Goal: Check status: Check status

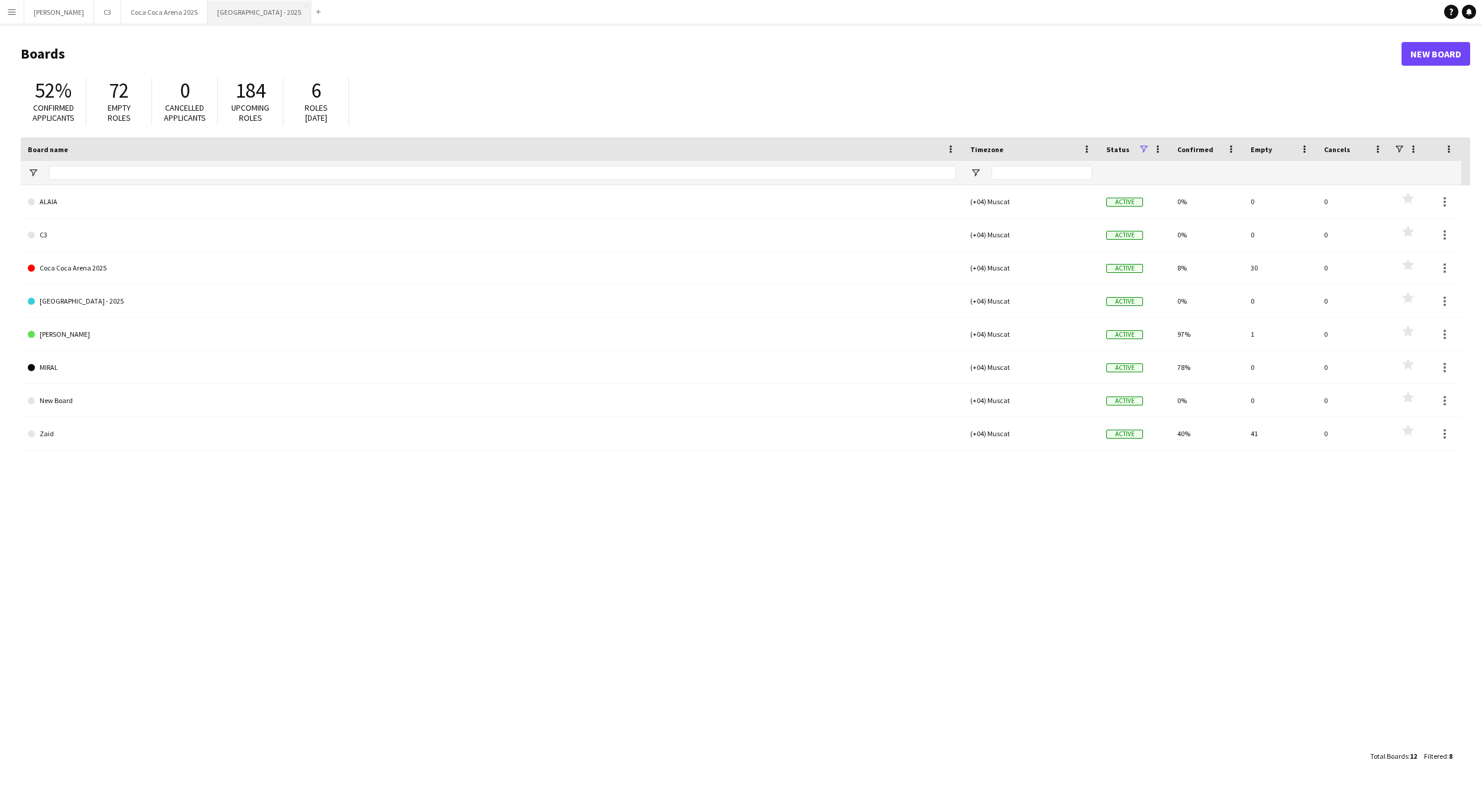
click at [208, 16] on button "[GEOGRAPHIC_DATA] - 2025 Close" at bounding box center [260, 12] width 104 height 23
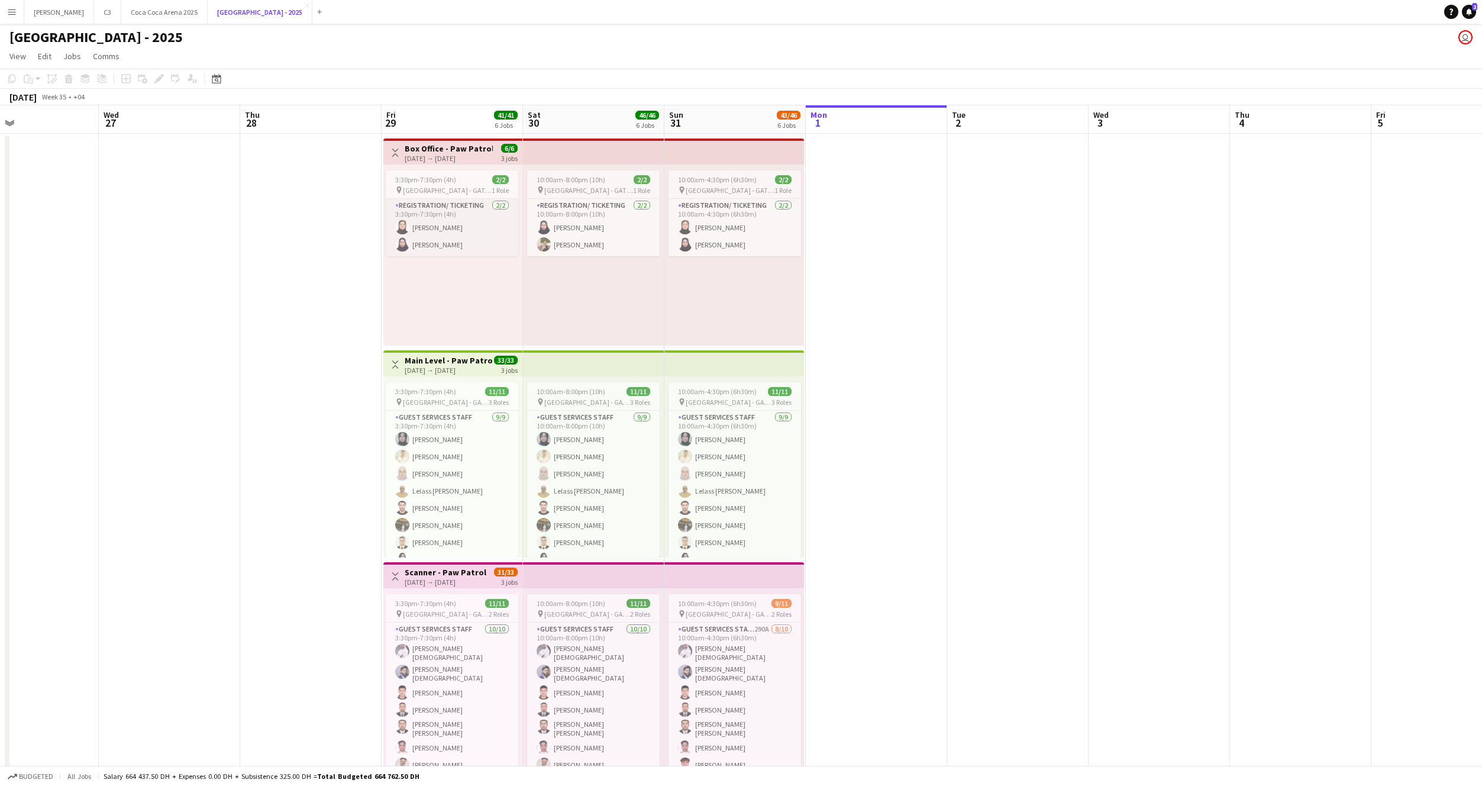
scroll to position [0, 310]
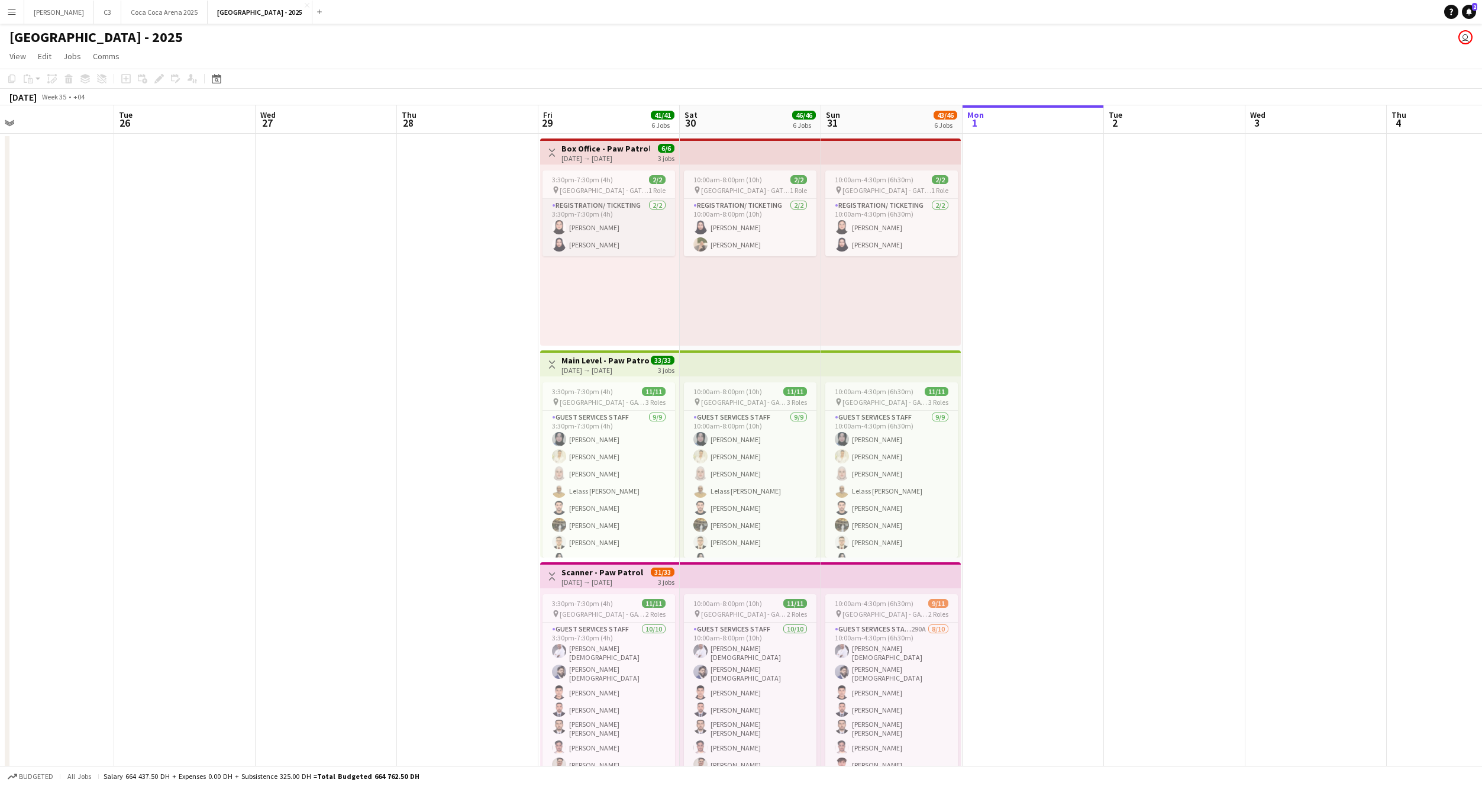
click at [609, 222] on app-card-role "Registration/ Ticketing [DATE] 3:30pm-7:30pm (4h) [PERSON_NAME] Abumousa Rumysa…" at bounding box center [609, 227] width 133 height 57
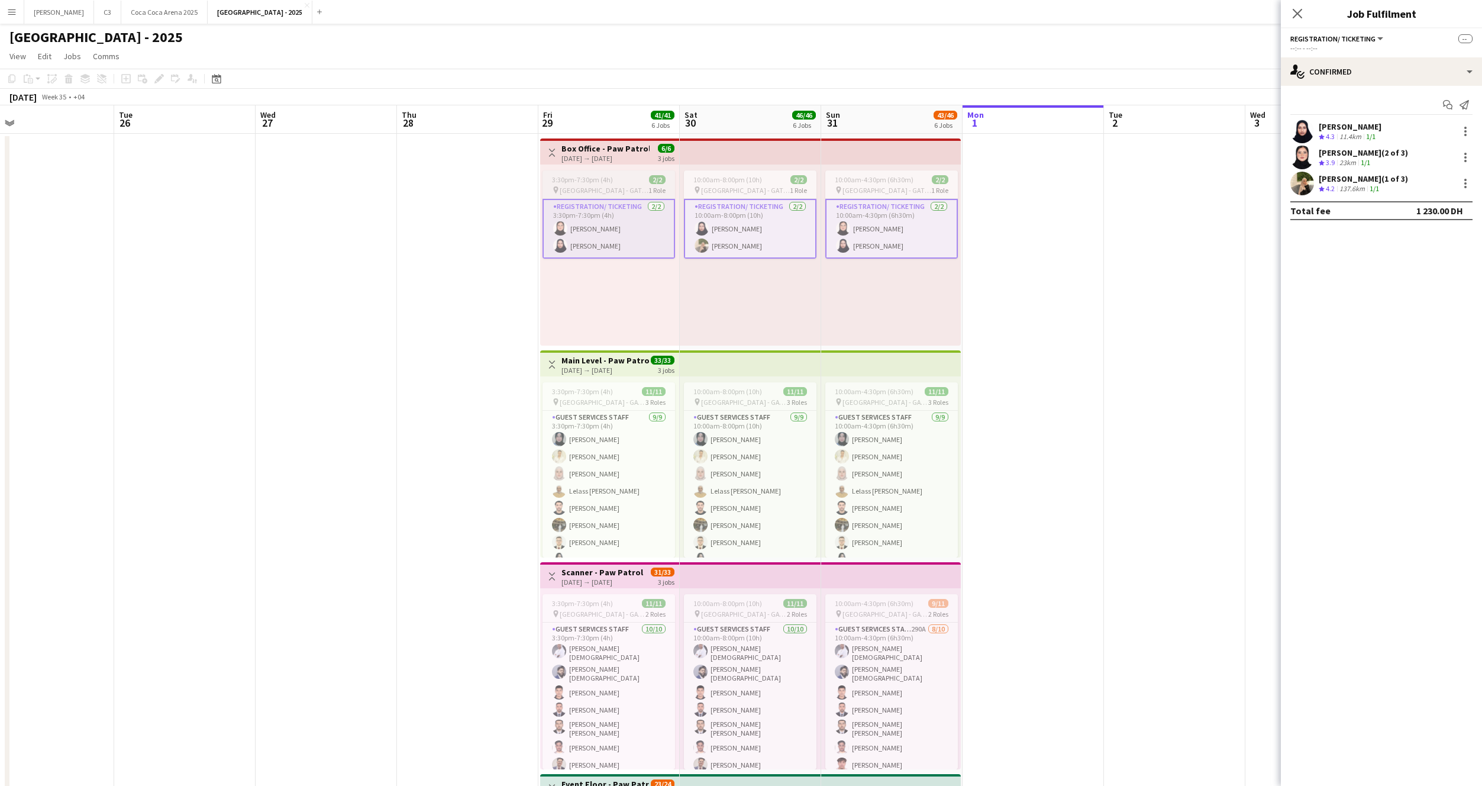
click at [602, 180] on span "3:30pm-7:30pm (4h)" at bounding box center [582, 179] width 61 height 9
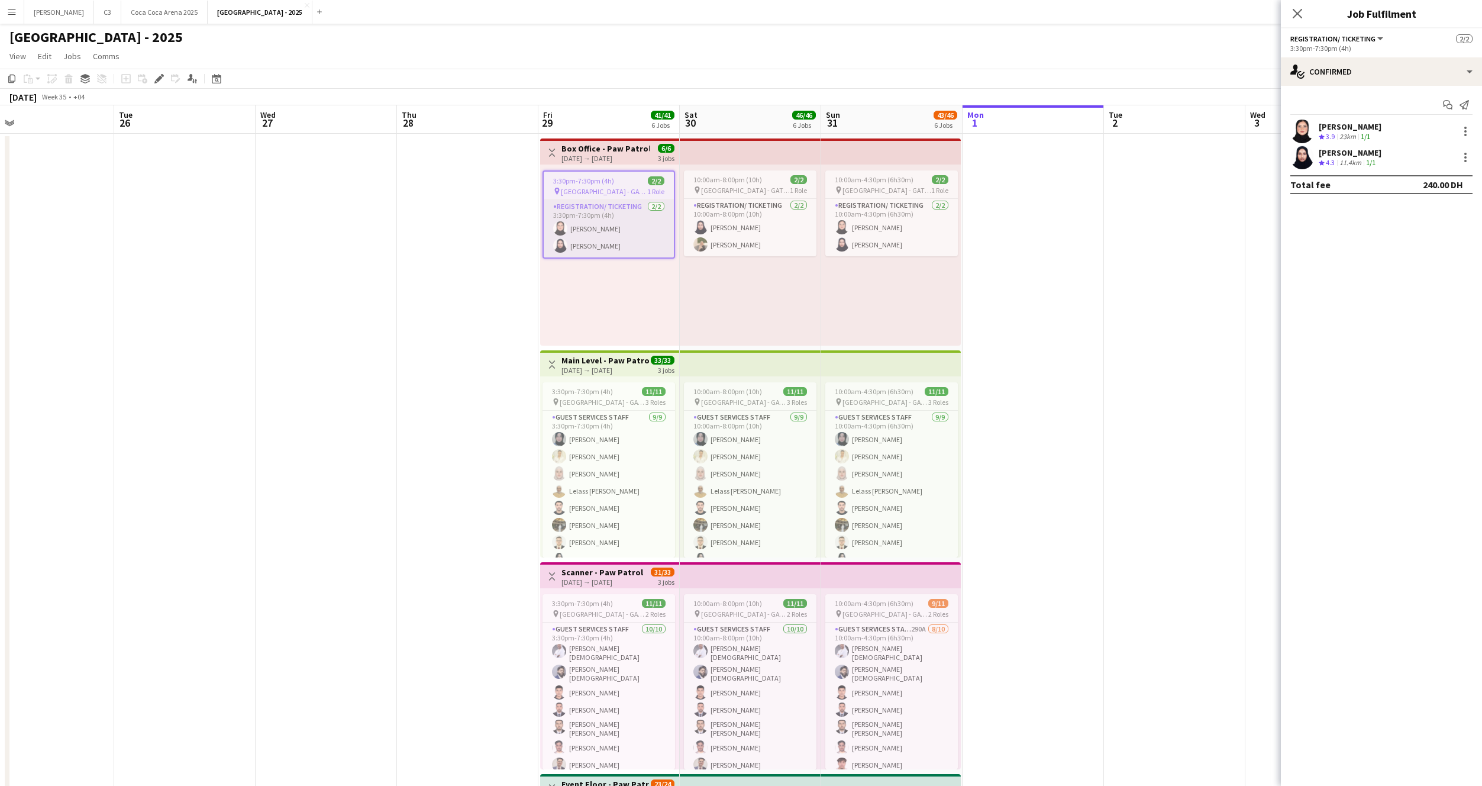
scroll to position [0, 309]
click at [613, 227] on app-card-role "Registration/ Ticketing [DATE] 3:30pm-7:30pm (4h) [PERSON_NAME] Abumousa Rumysa…" at bounding box center [609, 228] width 130 height 57
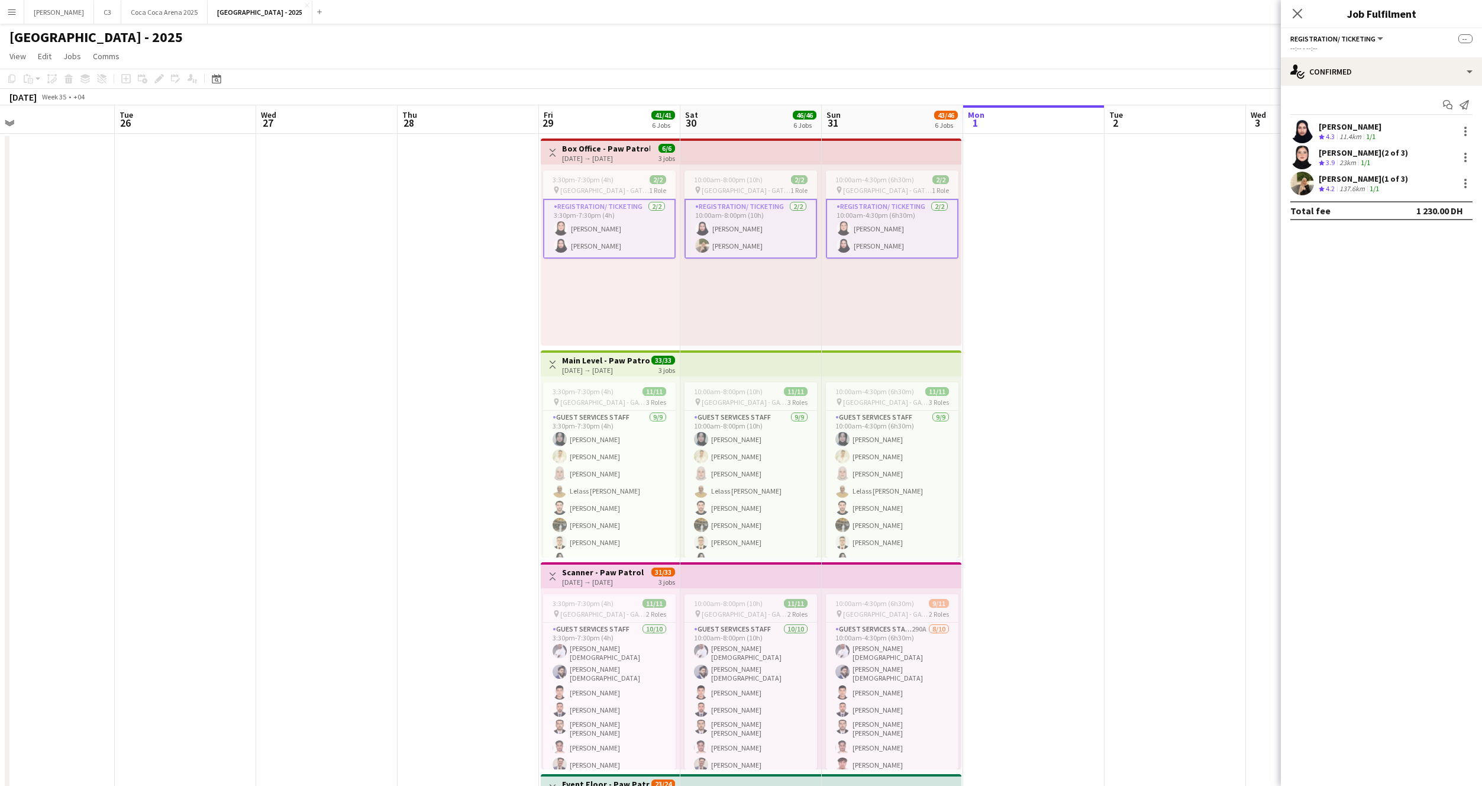
click at [624, 233] on app-card-role "Registration/ Ticketing [DATE] 3:30pm-7:30pm (4h) [PERSON_NAME] Abumousa Rumysa…" at bounding box center [609, 229] width 133 height 60
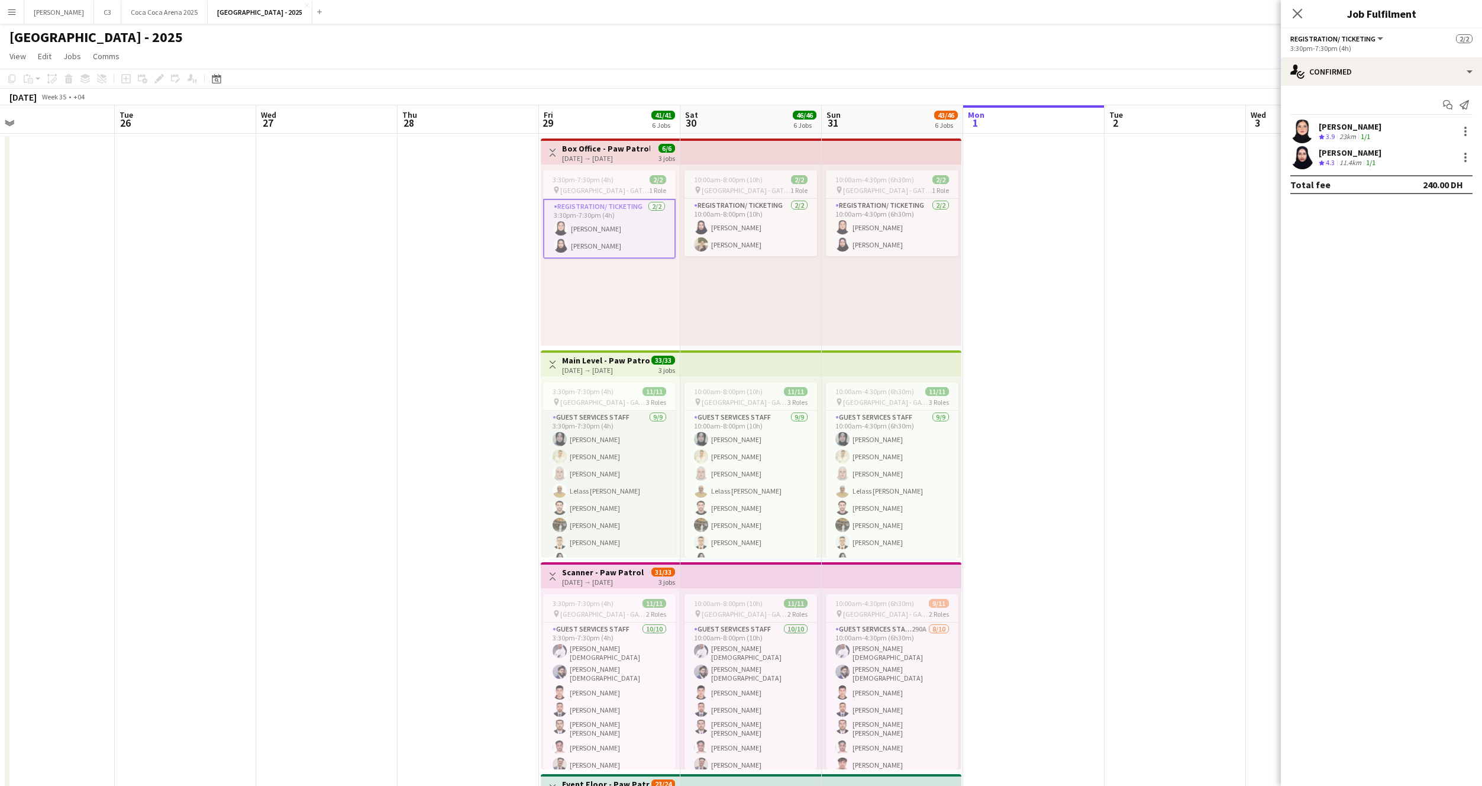
scroll to position [111, 0]
click at [601, 502] on app-card-role "Guest Services Staff - Senior [DATE] 3:30pm-7:30pm (4h) [PERSON_NAME]" at bounding box center [609, 497] width 133 height 40
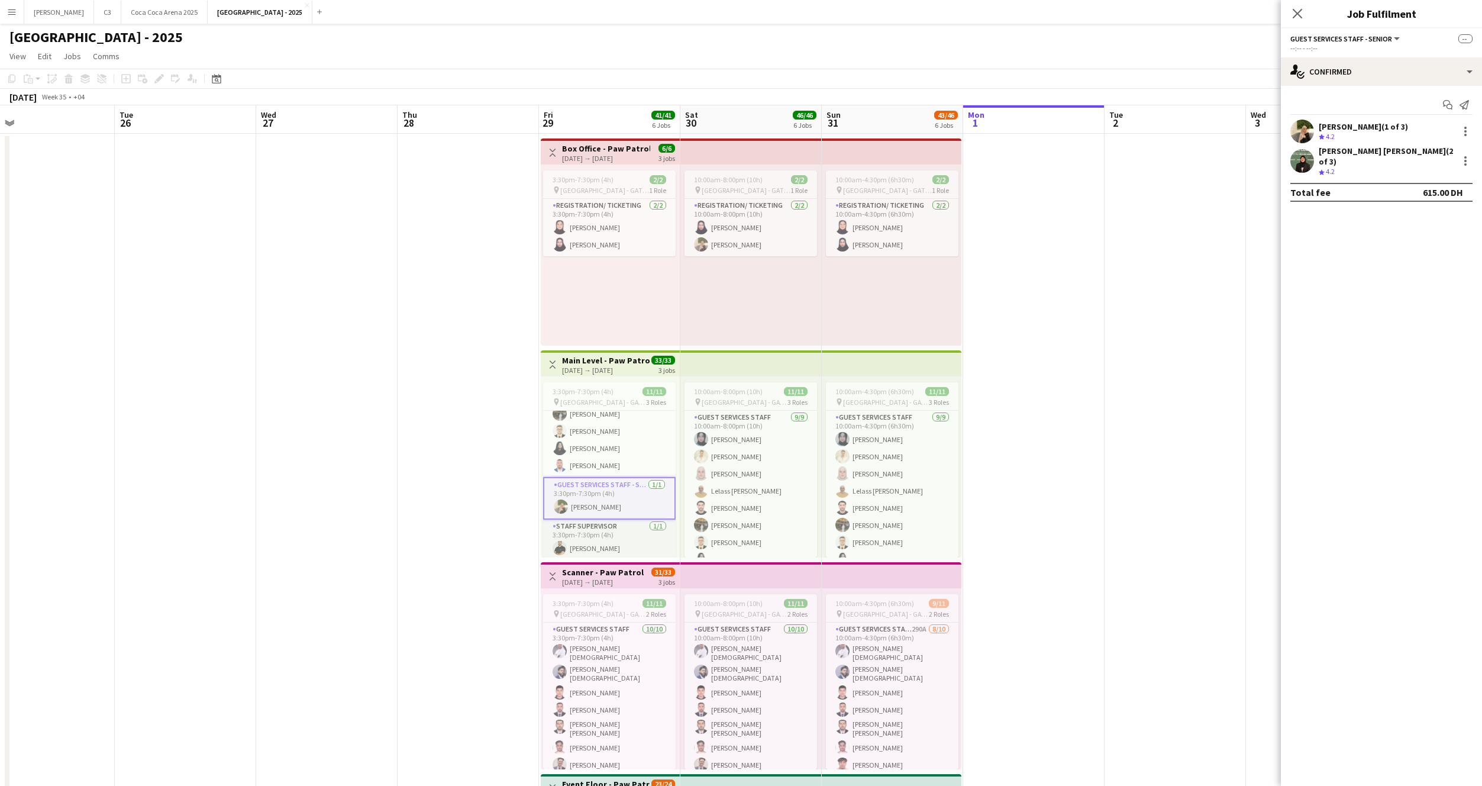
click at [601, 541] on app-card-role "Staff Supervisor [DATE] 3:30pm-7:30pm (4h) [PERSON_NAME]" at bounding box center [609, 539] width 133 height 40
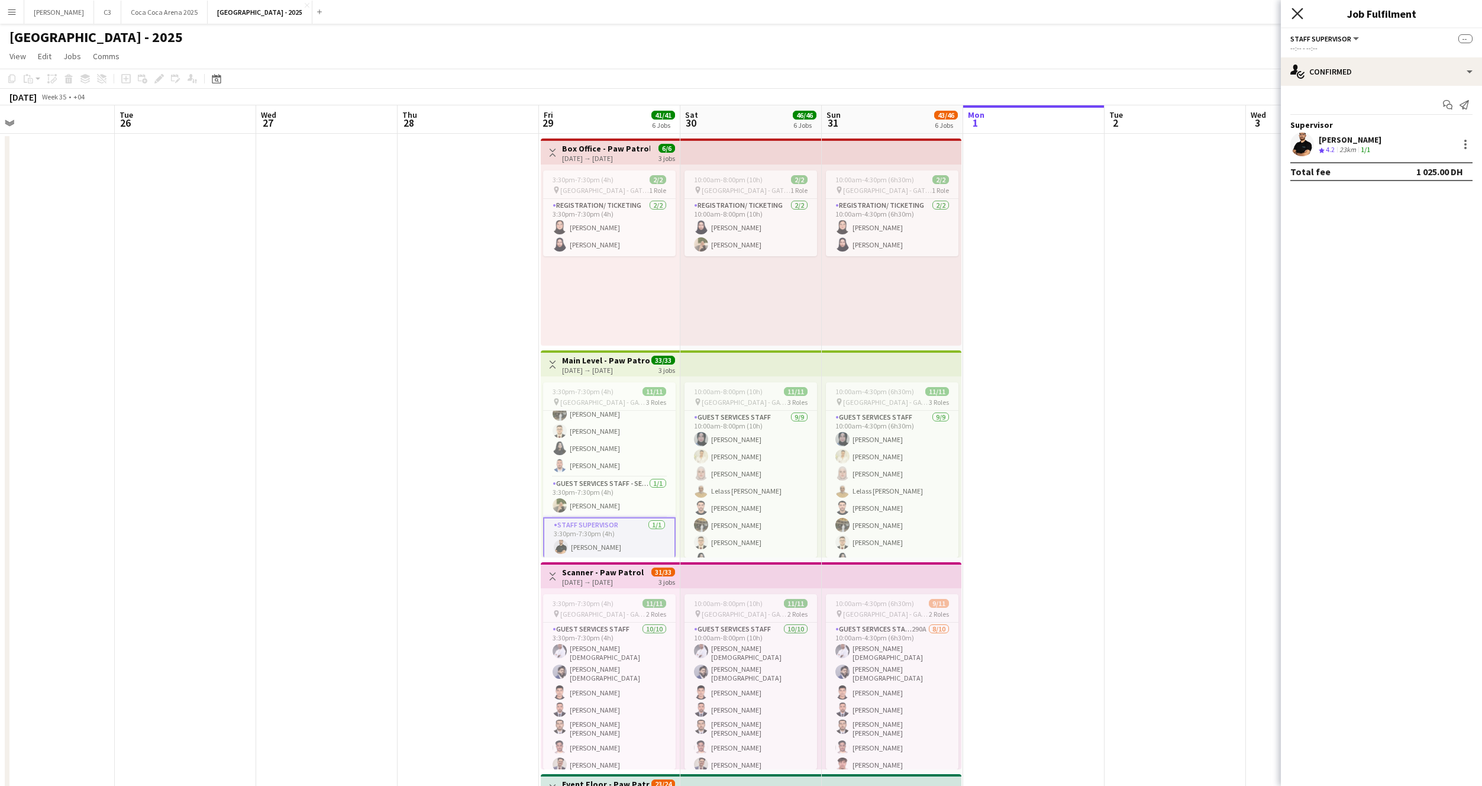
click at [1296, 15] on icon at bounding box center [1297, 13] width 11 height 11
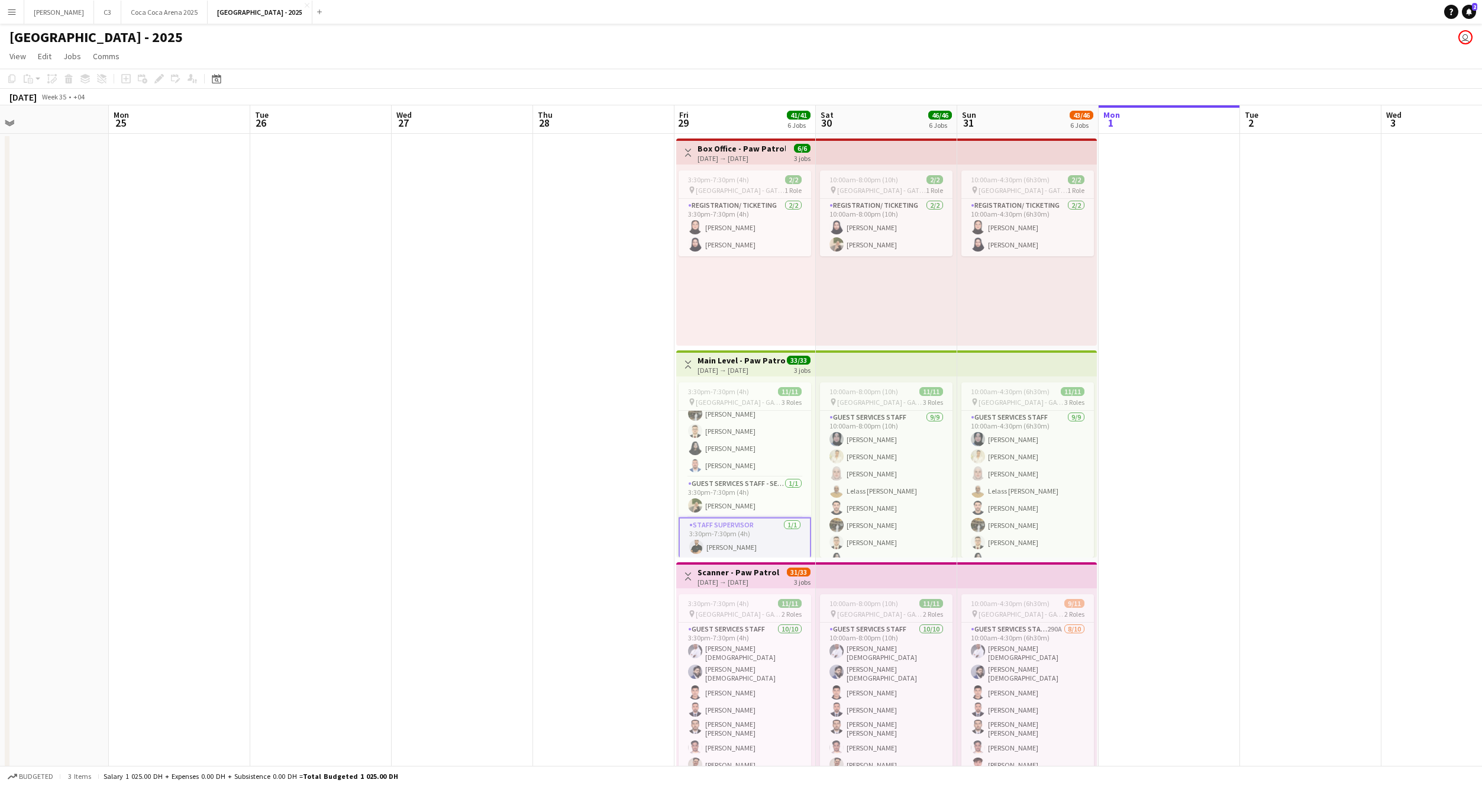
scroll to position [0, 302]
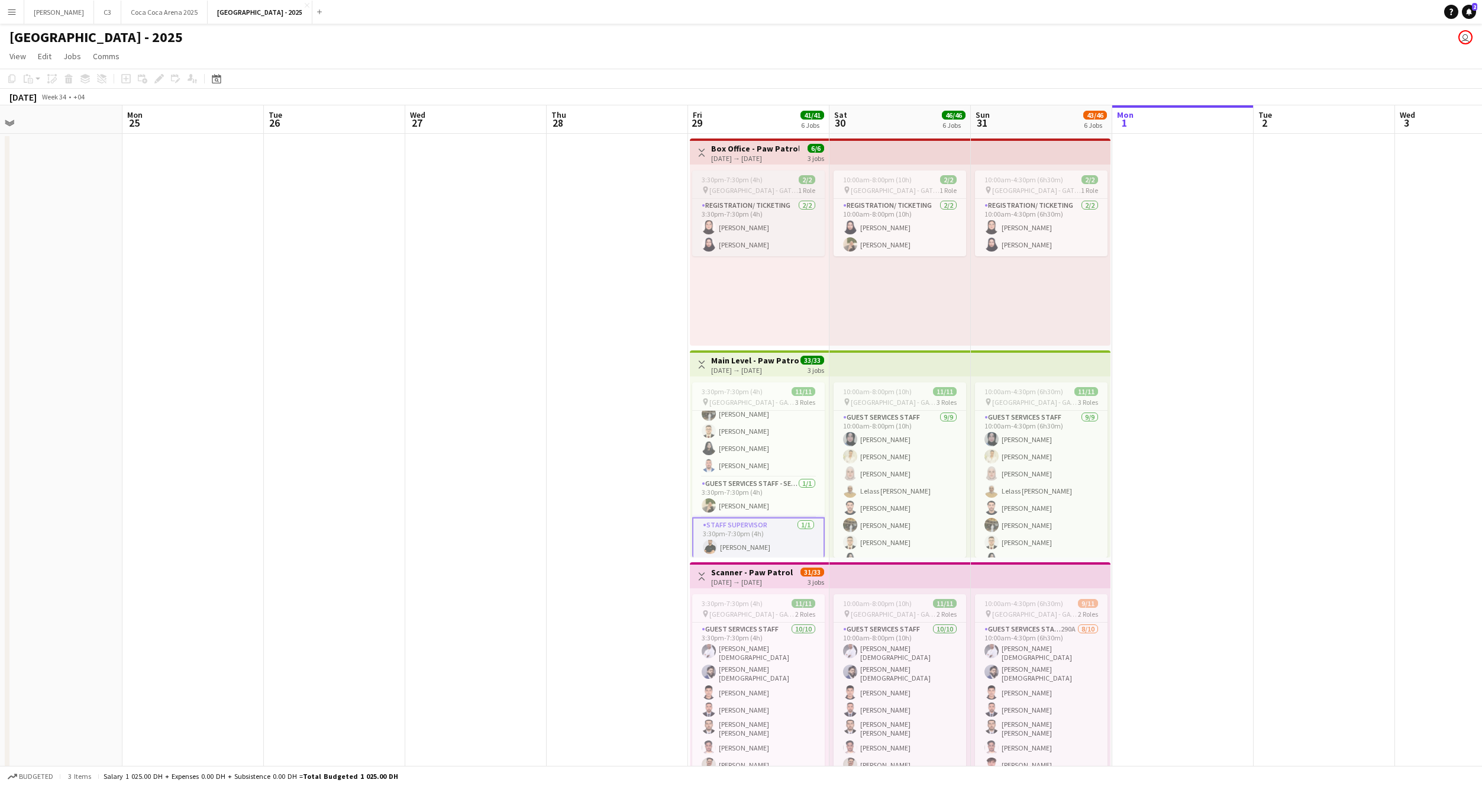
click at [735, 186] on span "[GEOGRAPHIC_DATA] - GATE 7" at bounding box center [753, 190] width 89 height 9
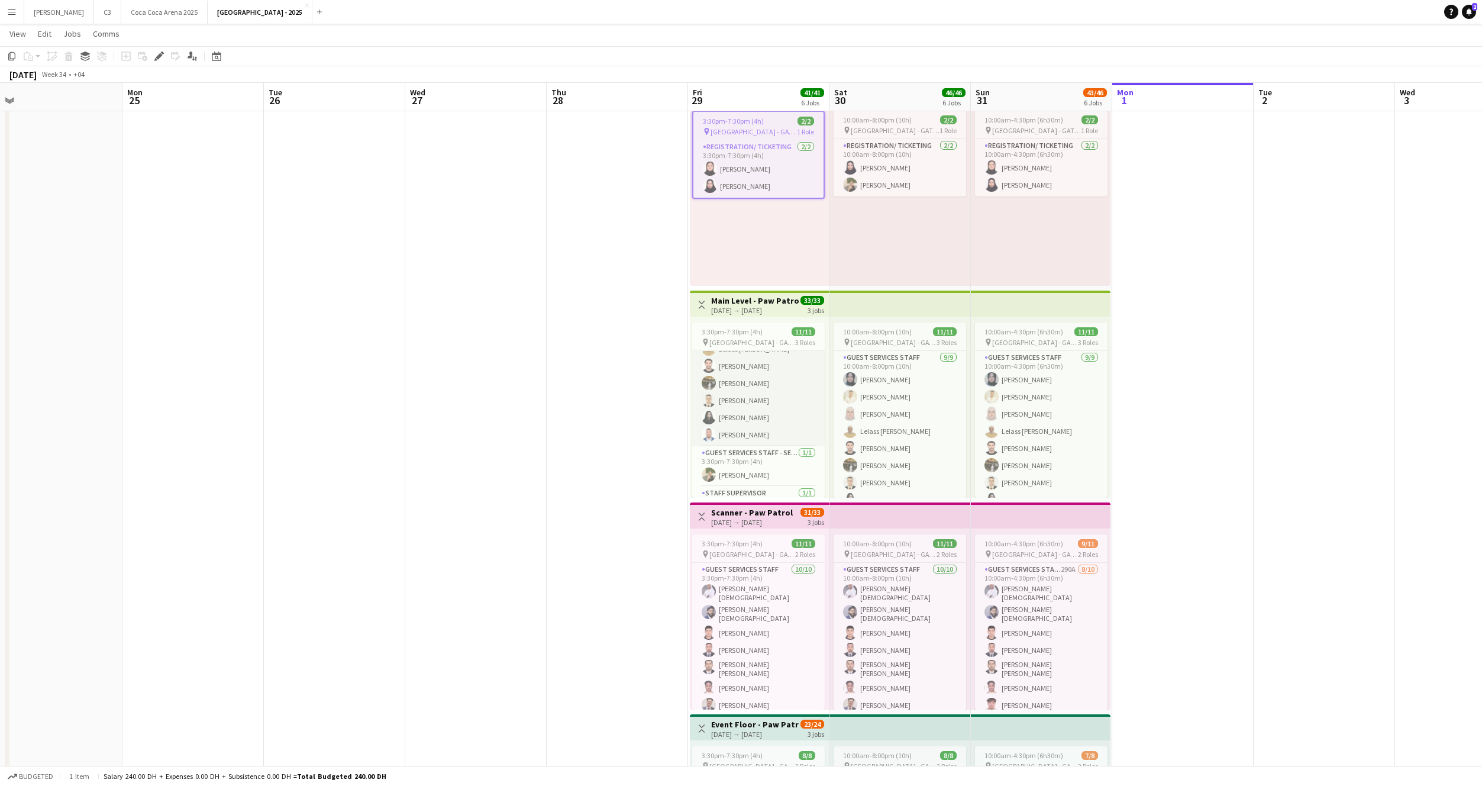
scroll to position [17, 0]
click at [764, 415] on app-card-role "Guest Services Staff [DATE] 3:30pm-7:30pm (4h) [PERSON_NAME] [PERSON_NAME] [PER…" at bounding box center [758, 423] width 133 height 178
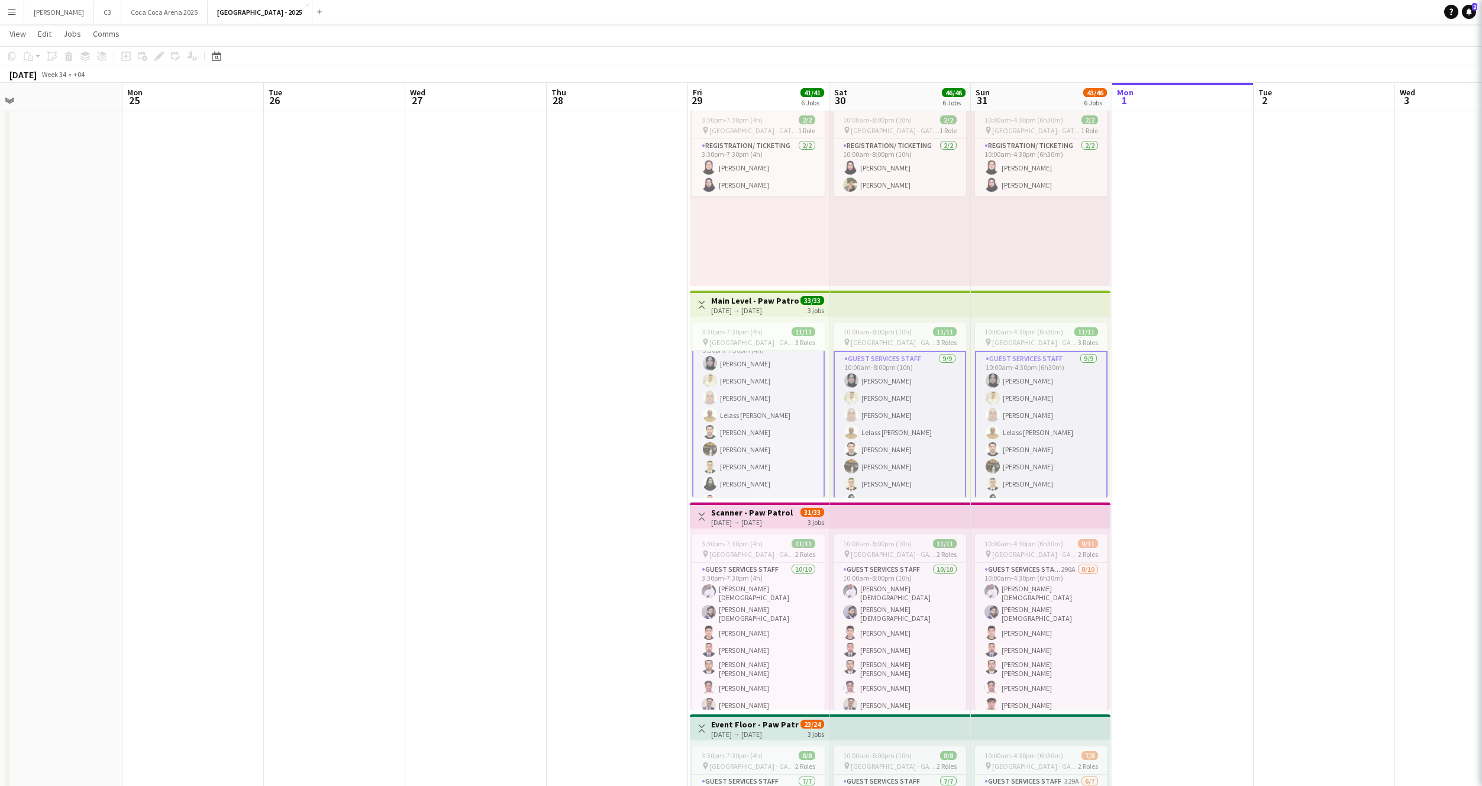
click at [764, 415] on app-card-role "Guest Services Staff [DATE] 3:30pm-7:30pm (4h) [PERSON_NAME] [PERSON_NAME] [PER…" at bounding box center [758, 424] width 133 height 180
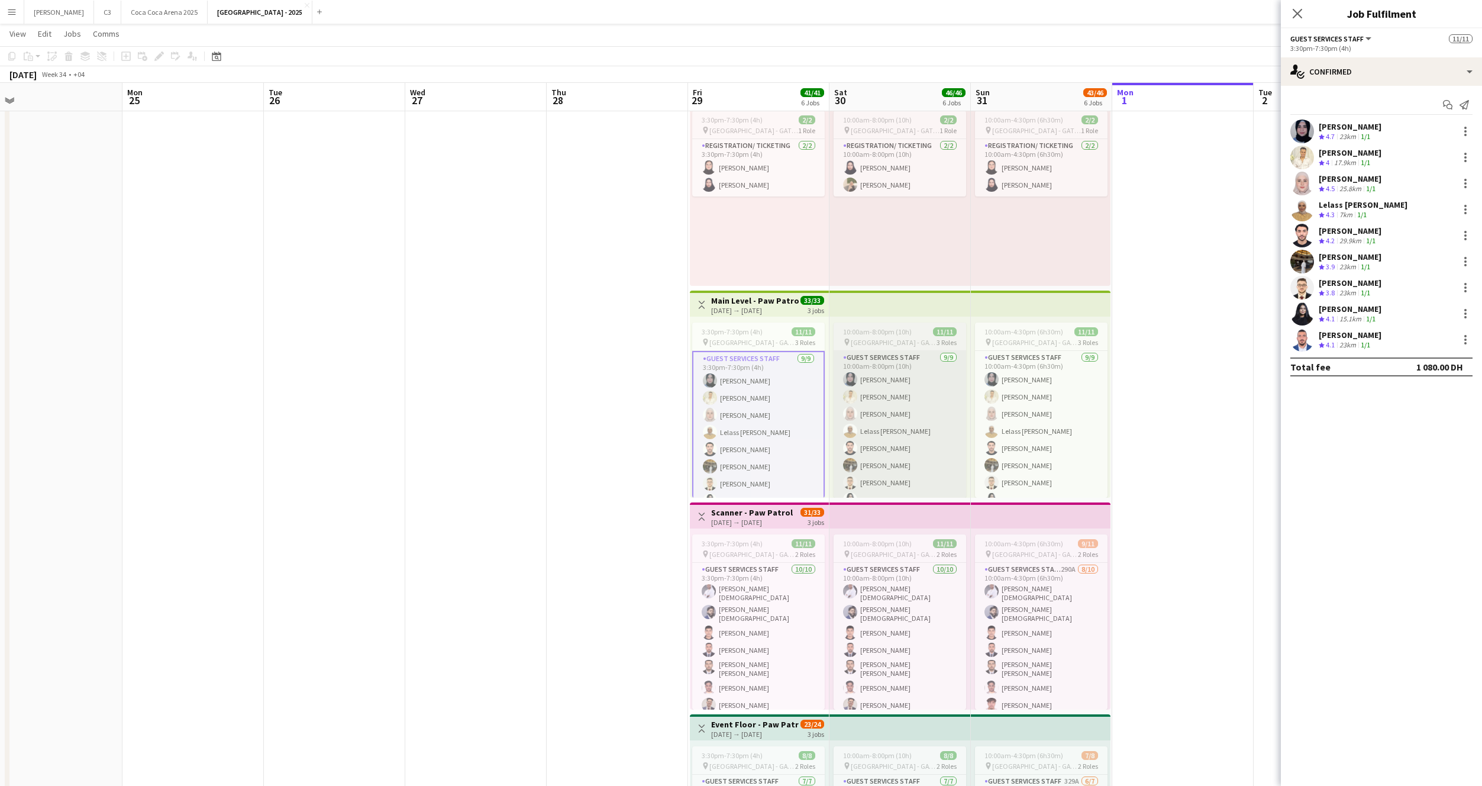
scroll to position [0, 0]
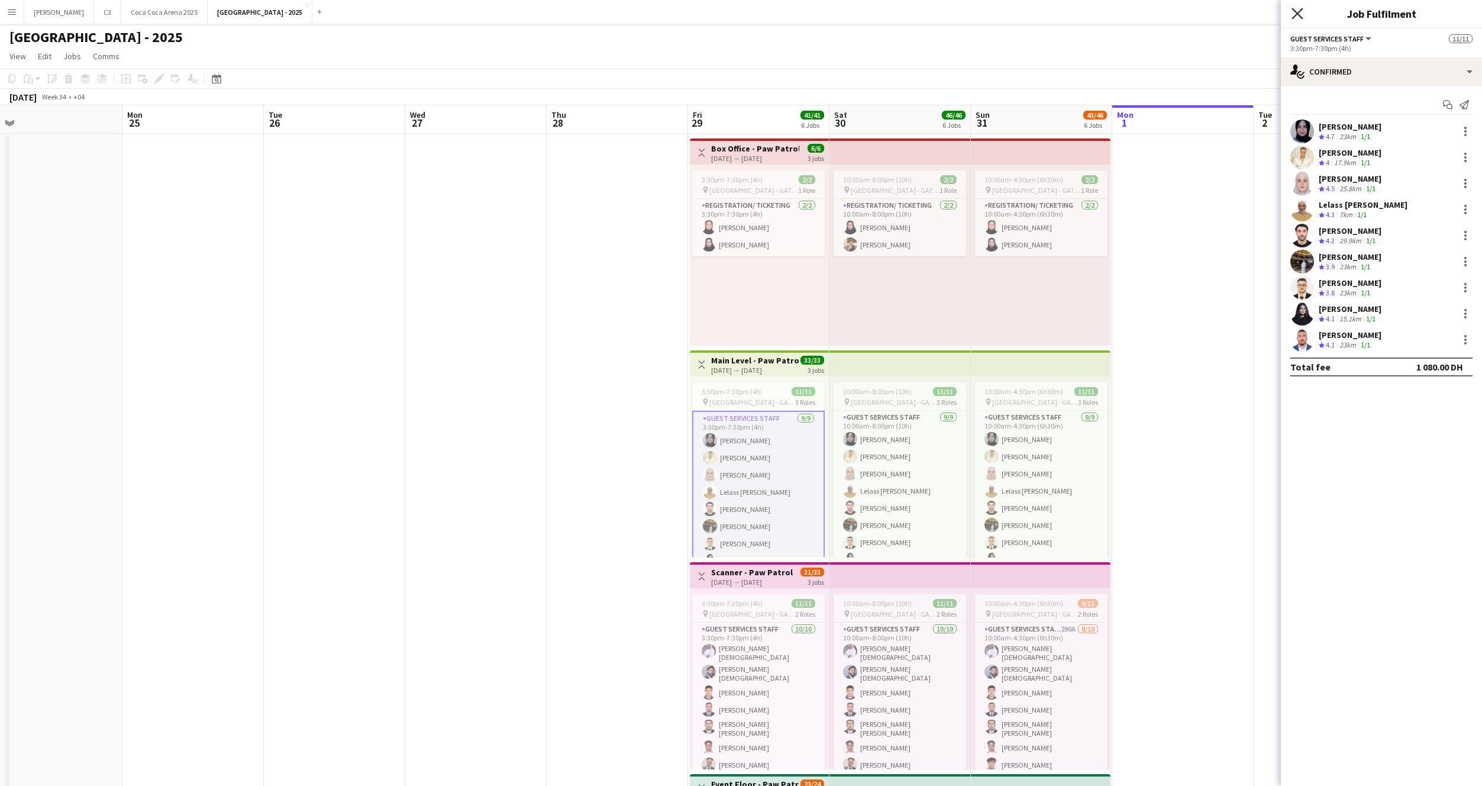
click at [1298, 14] on icon at bounding box center [1297, 13] width 11 height 11
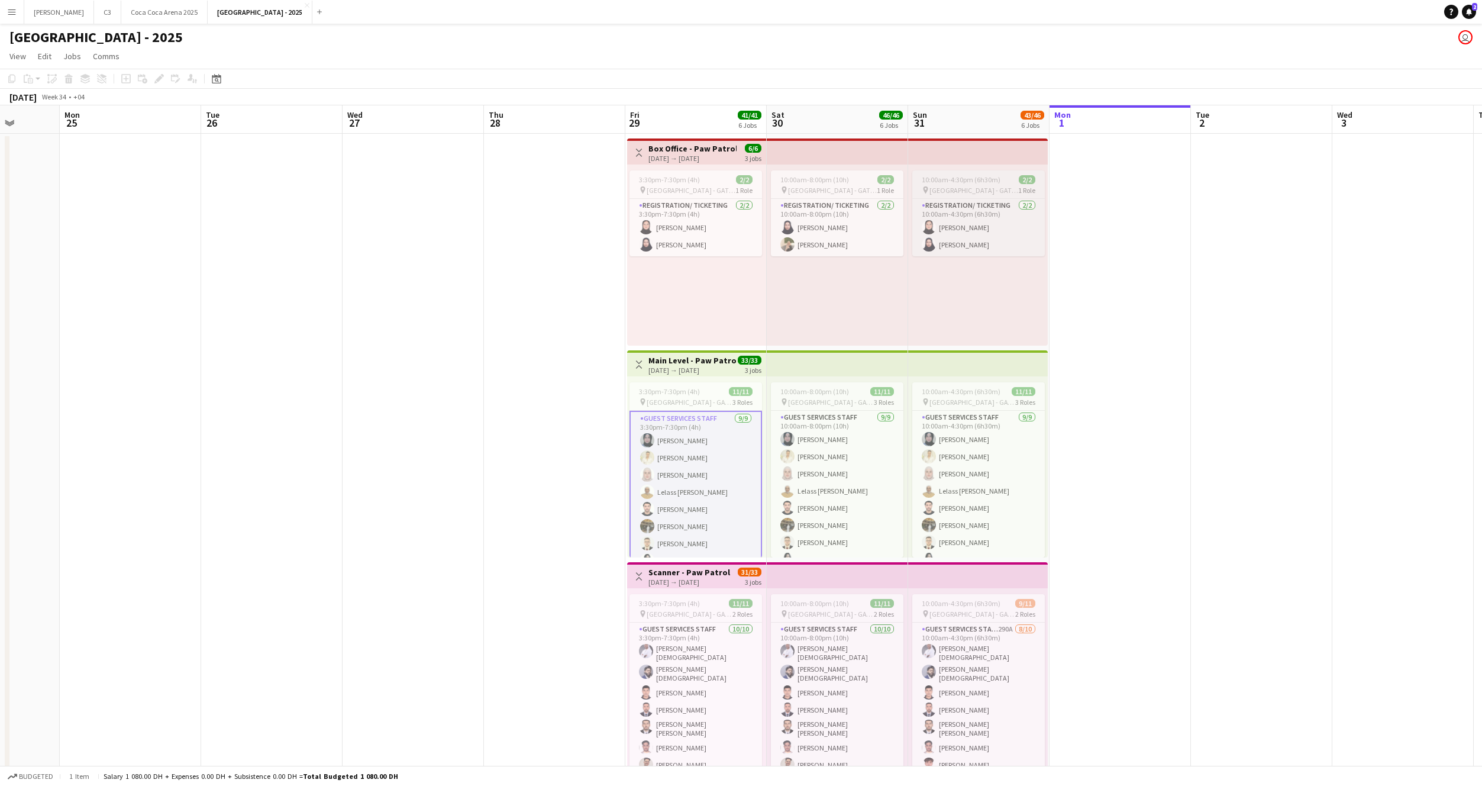
scroll to position [0, 376]
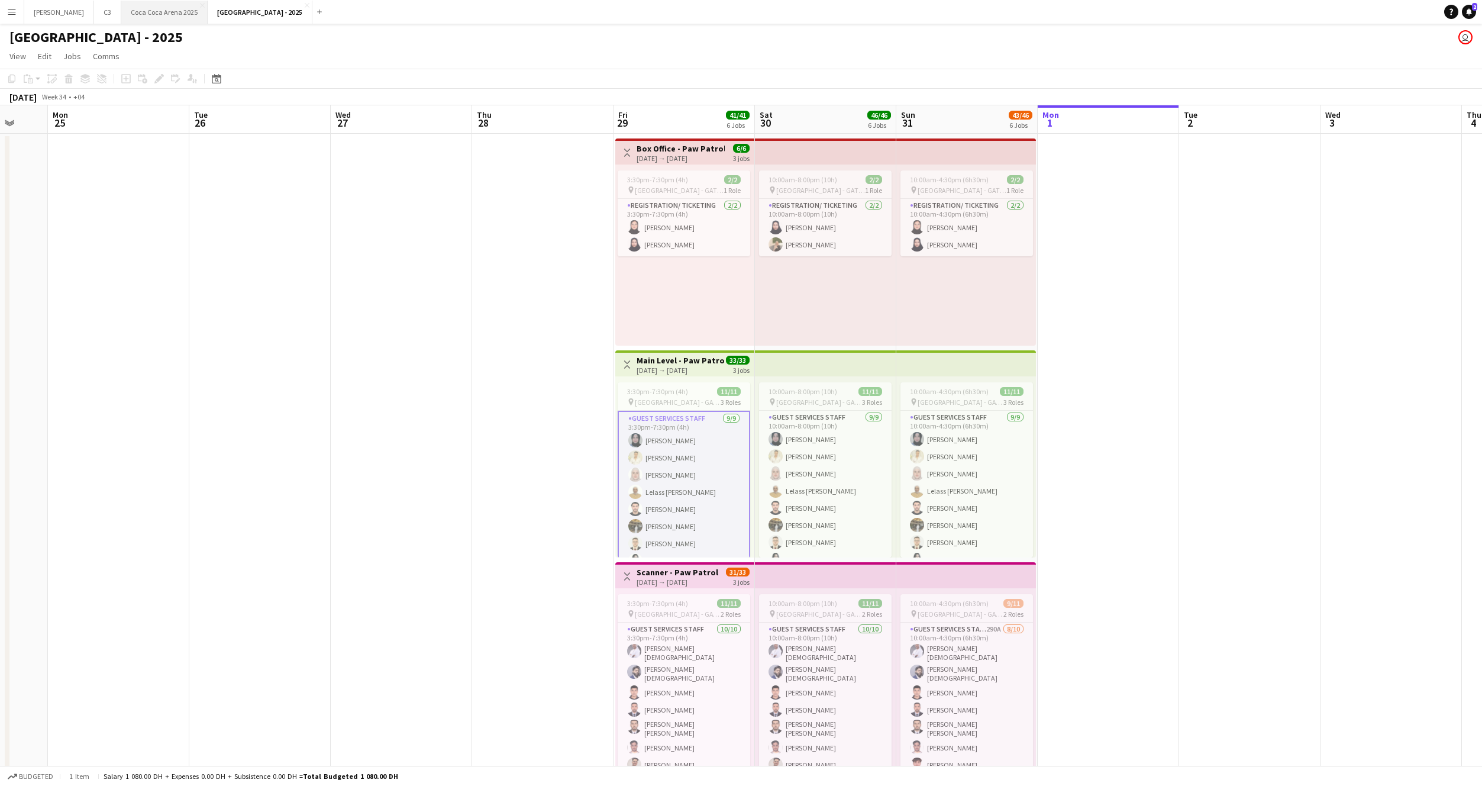
click at [124, 14] on button "[GEOGRAPHIC_DATA] 2025 Close" at bounding box center [164, 12] width 86 height 23
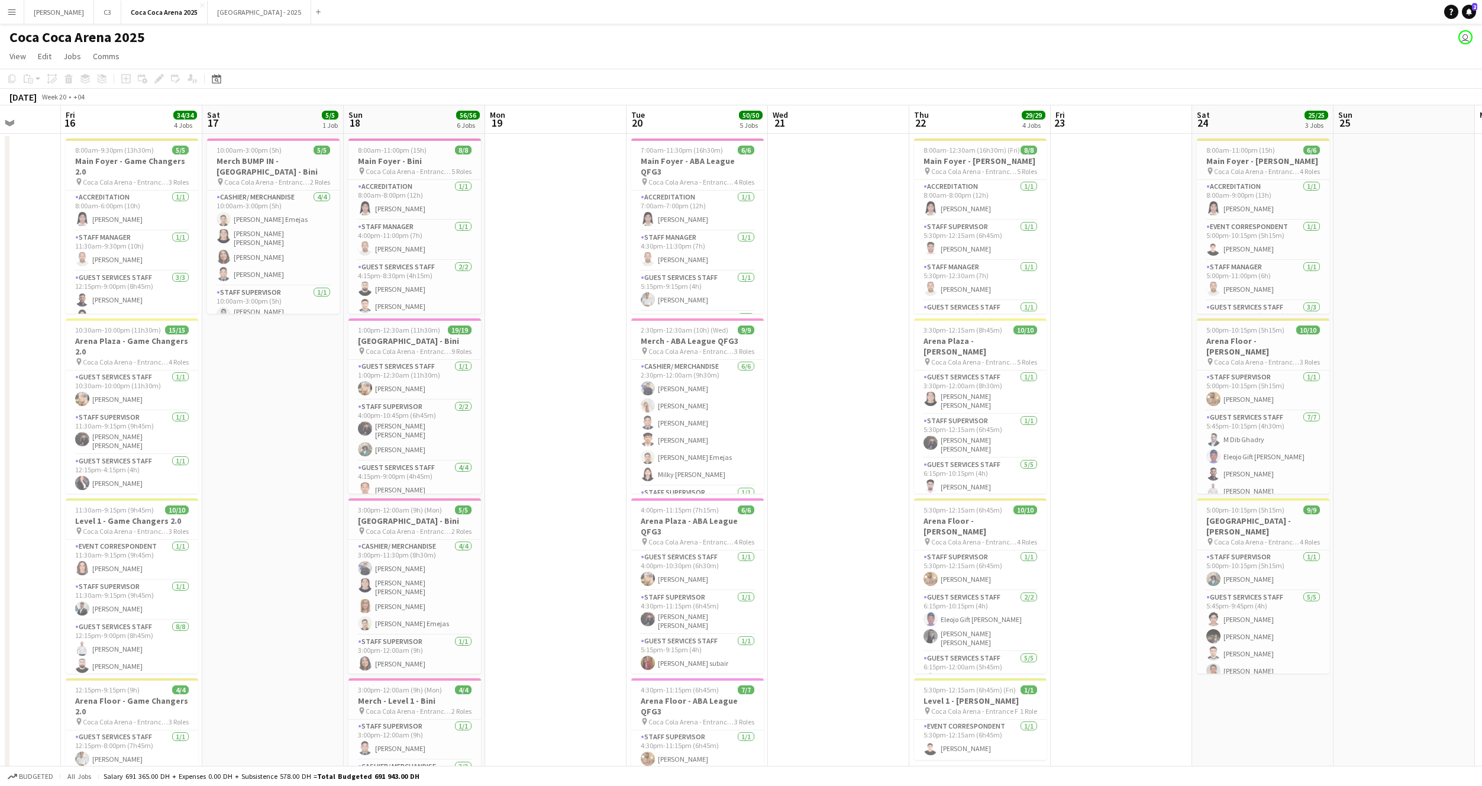
scroll to position [54, 0]
click at [208, 19] on button "[GEOGRAPHIC_DATA] - 2025 Close" at bounding box center [260, 12] width 104 height 23
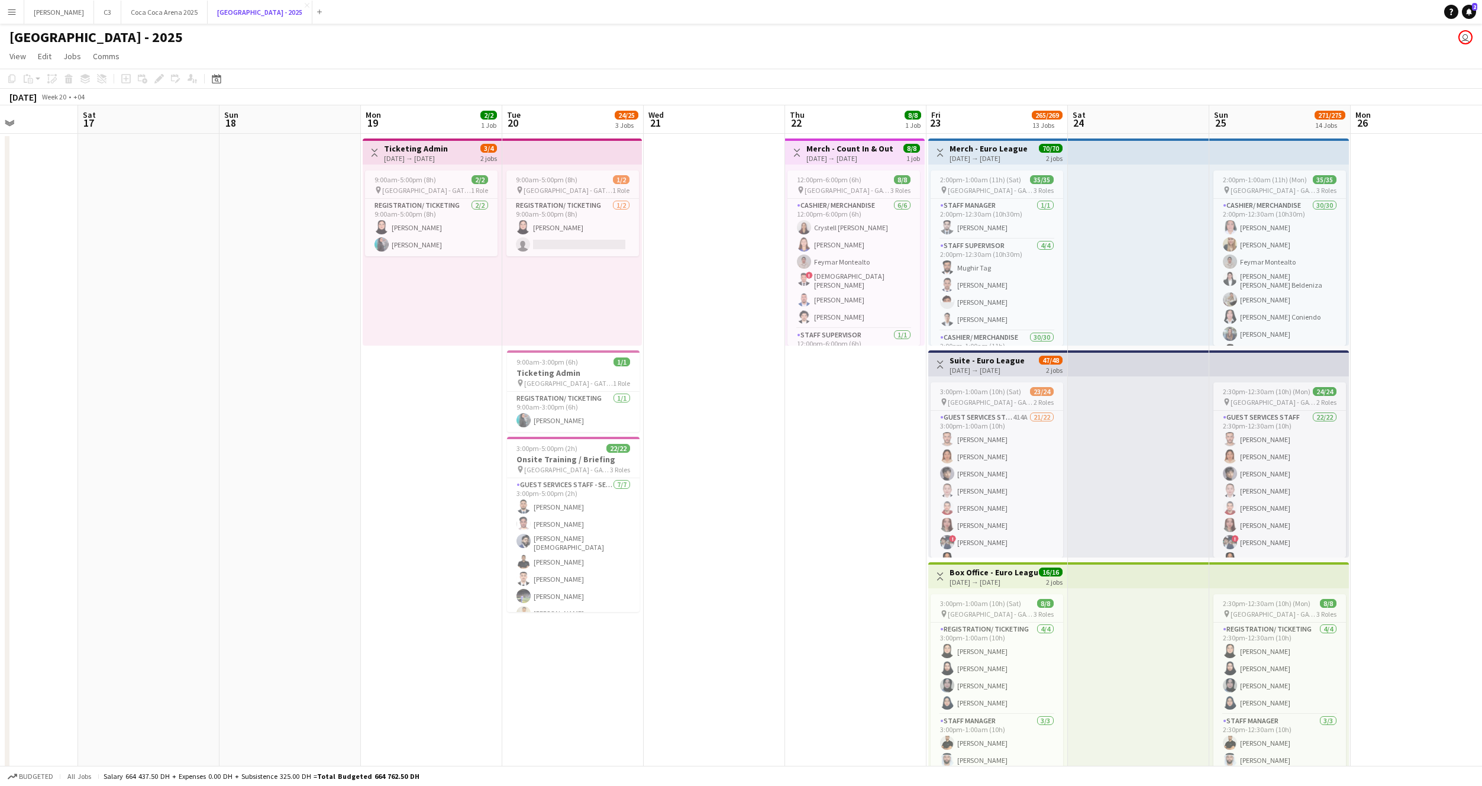
scroll to position [0, 488]
click at [559, 535] on app-card-role "Guest Services Staff - Senior [DATE] 3:00pm-5:00pm (2h) sultan [PERSON_NAME] Al…" at bounding box center [572, 551] width 133 height 147
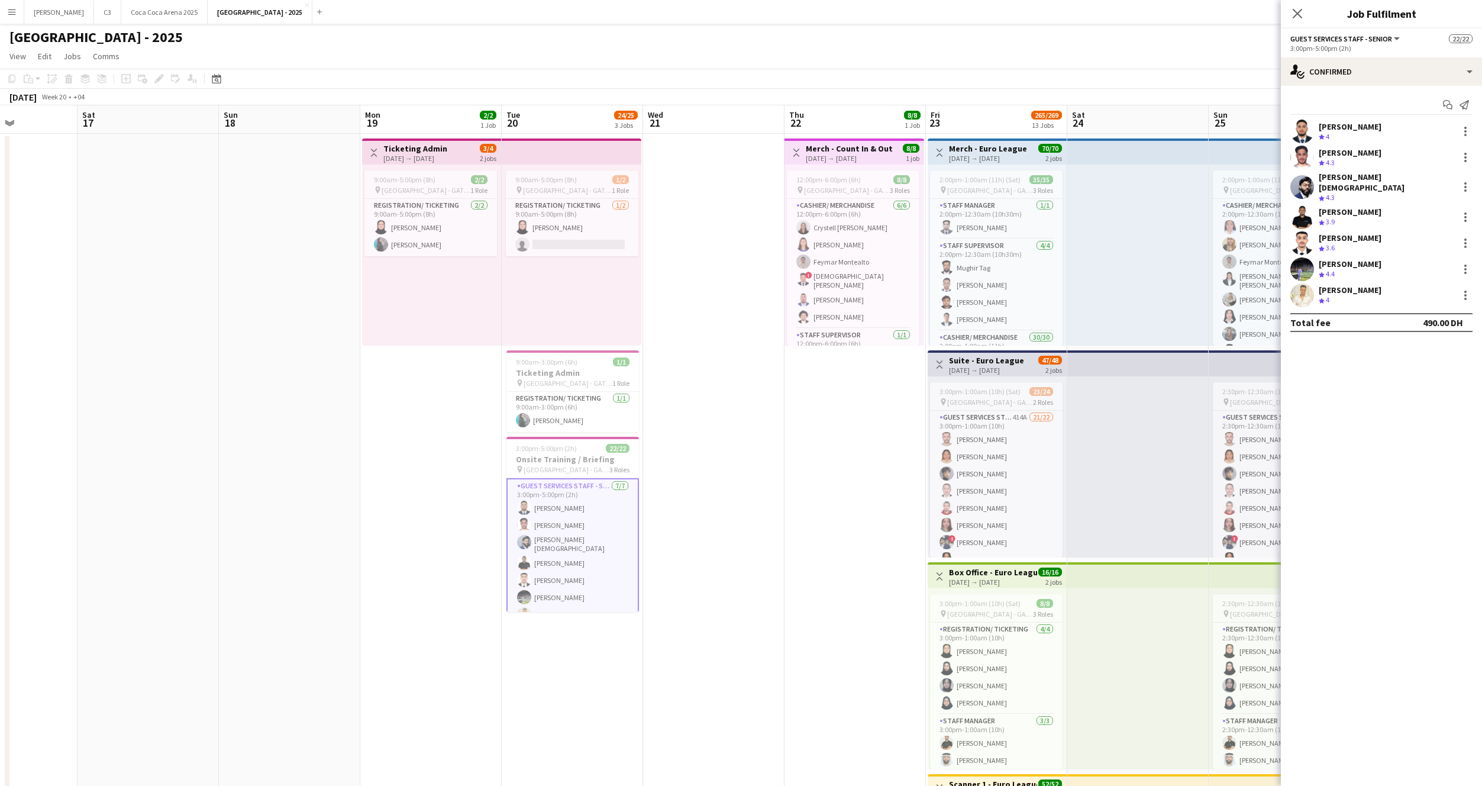
click at [559, 535] on app-card-role "Guest Services Staff - Senior [DATE] 3:00pm-5:00pm (2h) sultan [PERSON_NAME] Al…" at bounding box center [572, 552] width 133 height 149
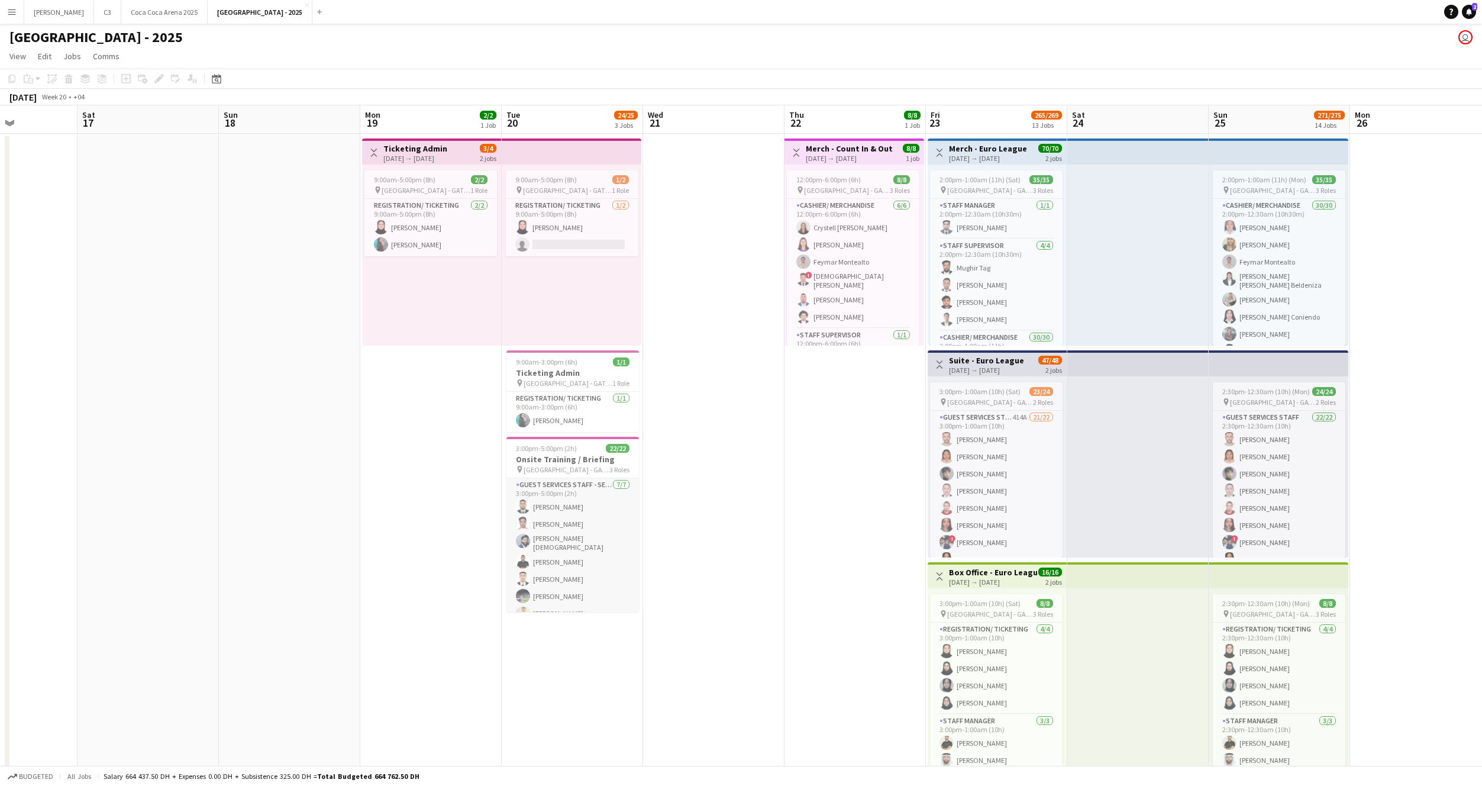
click at [559, 535] on app-card-role "Guest Services Staff - Senior [DATE] 3:00pm-5:00pm (2h) sultan [PERSON_NAME] Al…" at bounding box center [572, 551] width 133 height 147
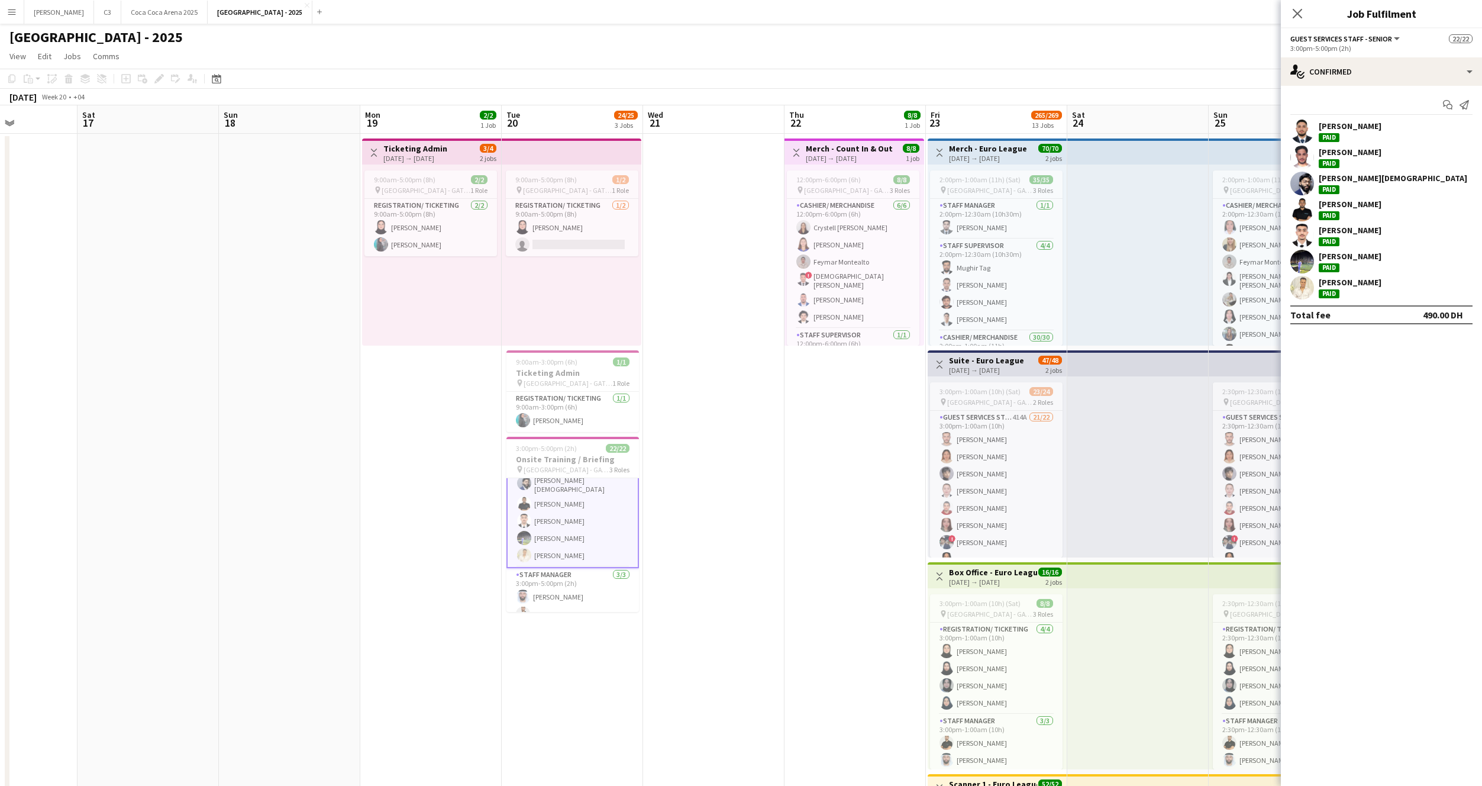
scroll to position [0, 0]
click at [1310, 131] on app-user-avatar at bounding box center [1302, 132] width 24 height 24
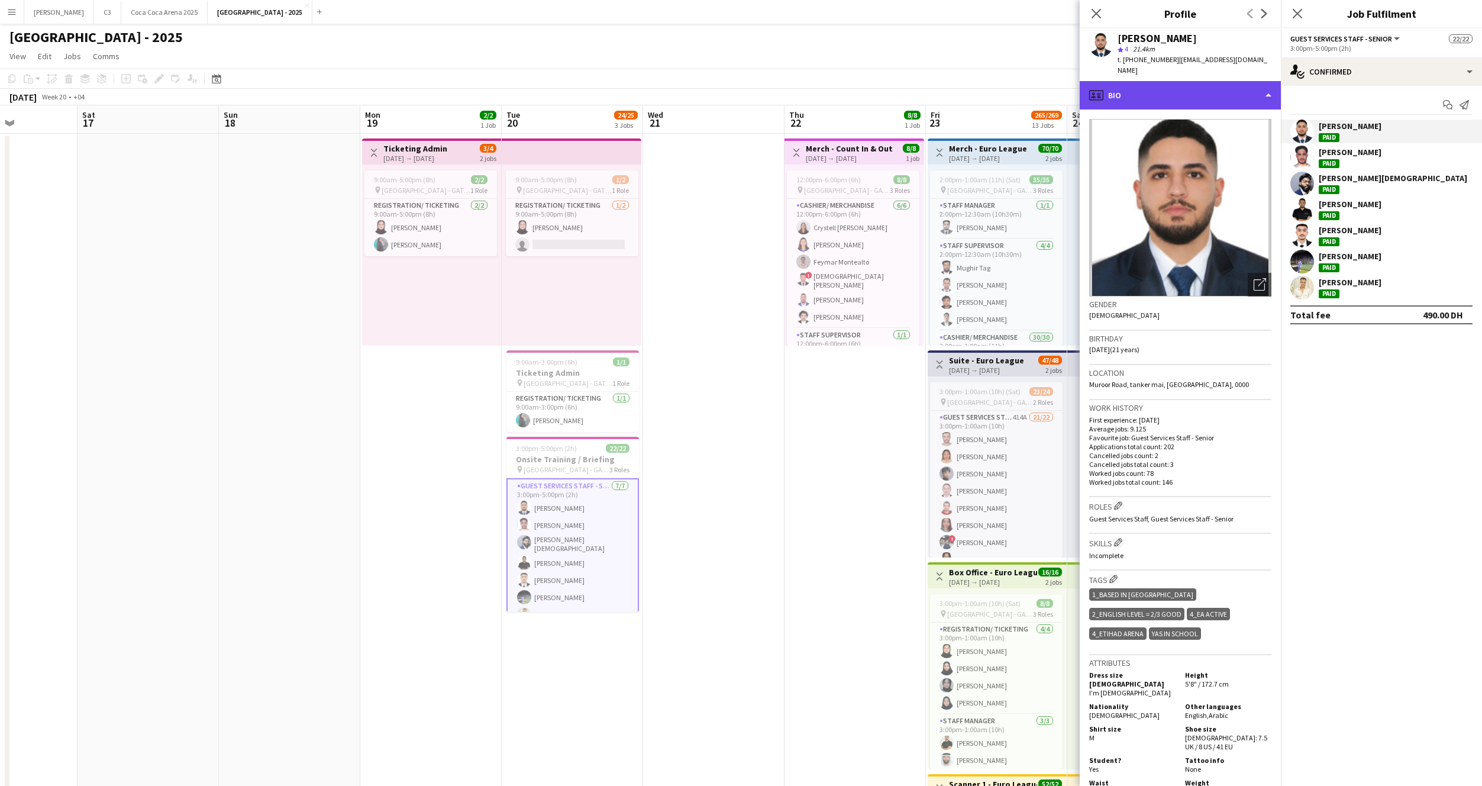
click at [1167, 91] on div "profile Bio" at bounding box center [1180, 95] width 201 height 28
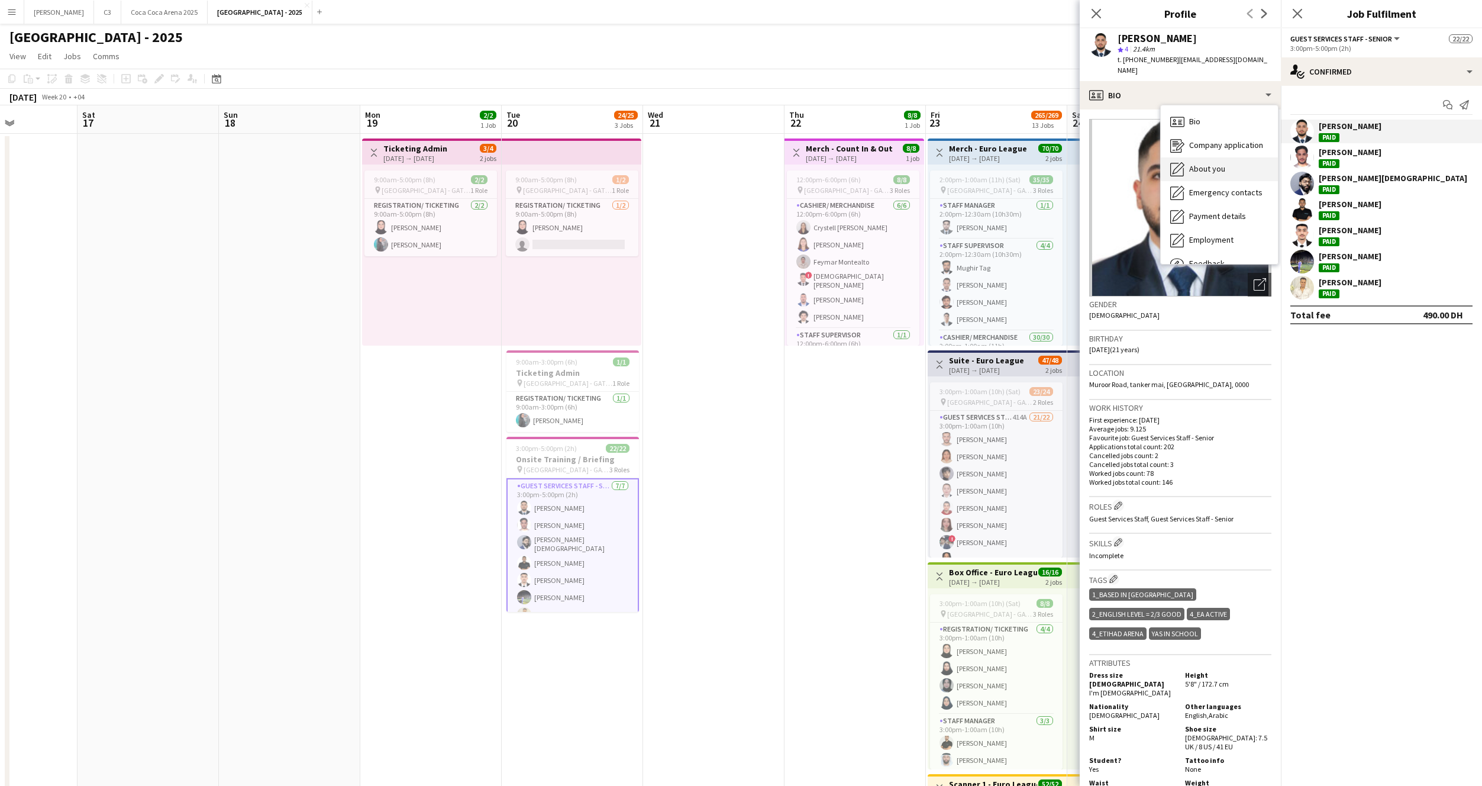
click at [1196, 163] on span "About you" at bounding box center [1207, 168] width 36 height 11
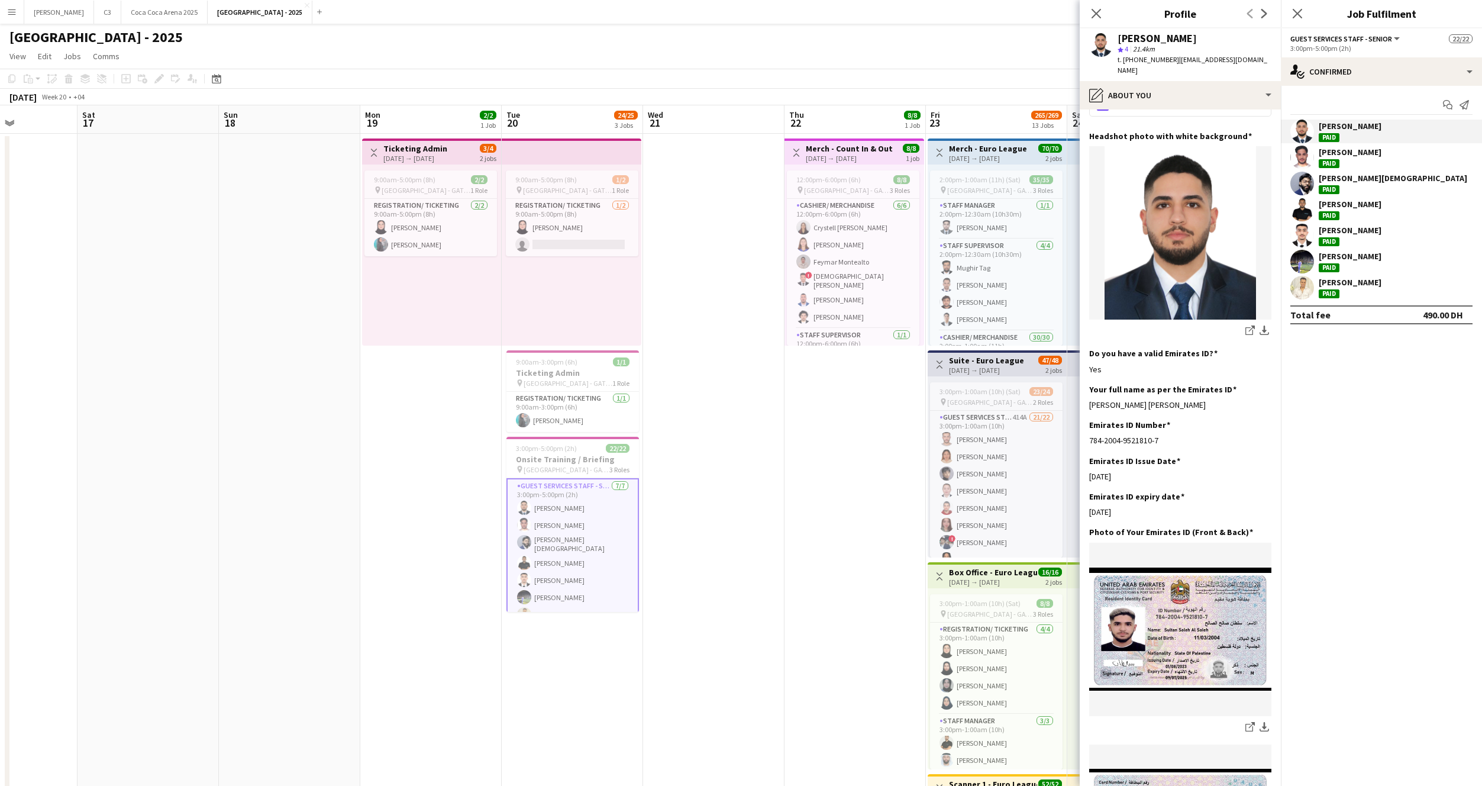
scroll to position [165, 0]
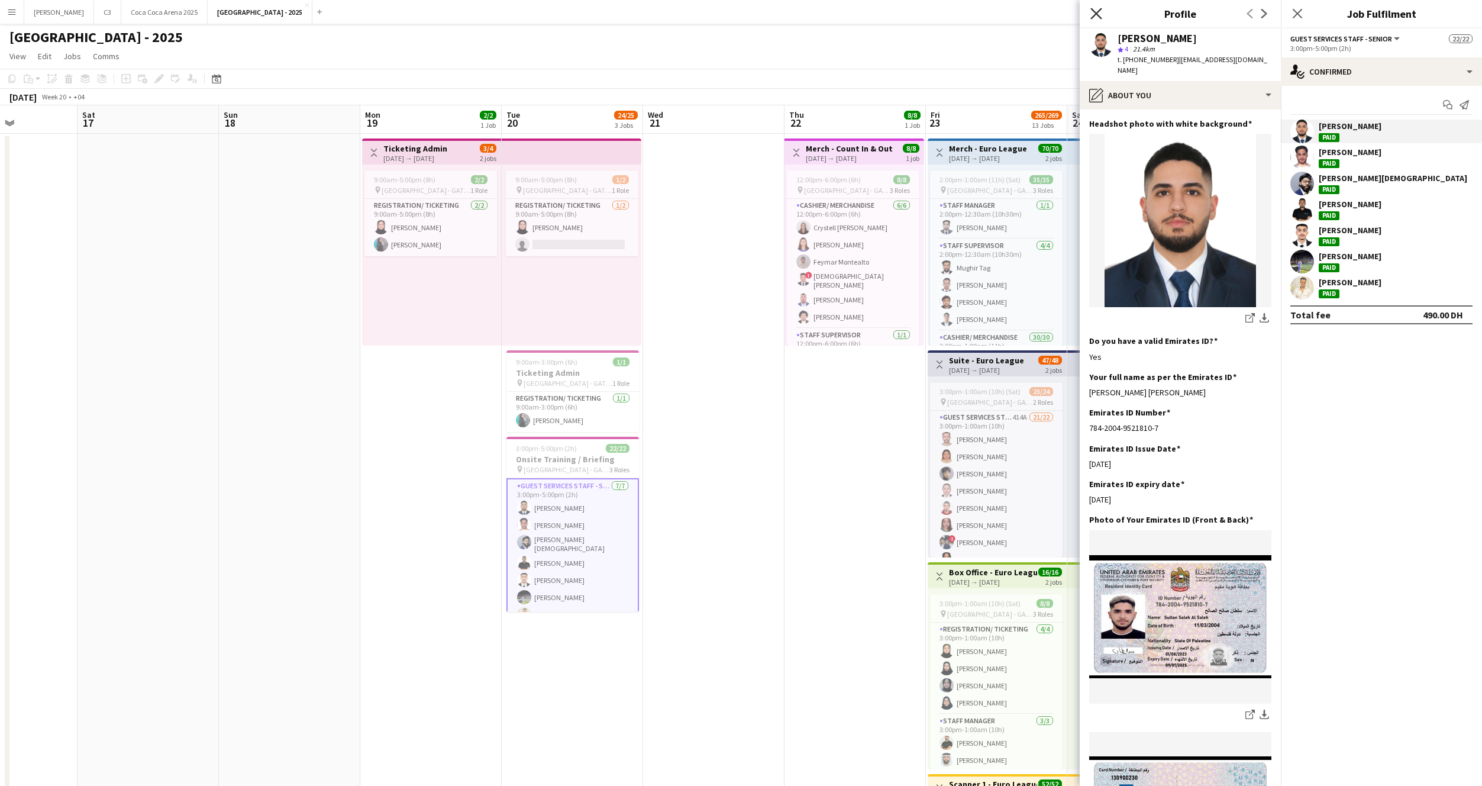
click at [1098, 17] on icon "Close pop-in" at bounding box center [1095, 13] width 11 height 11
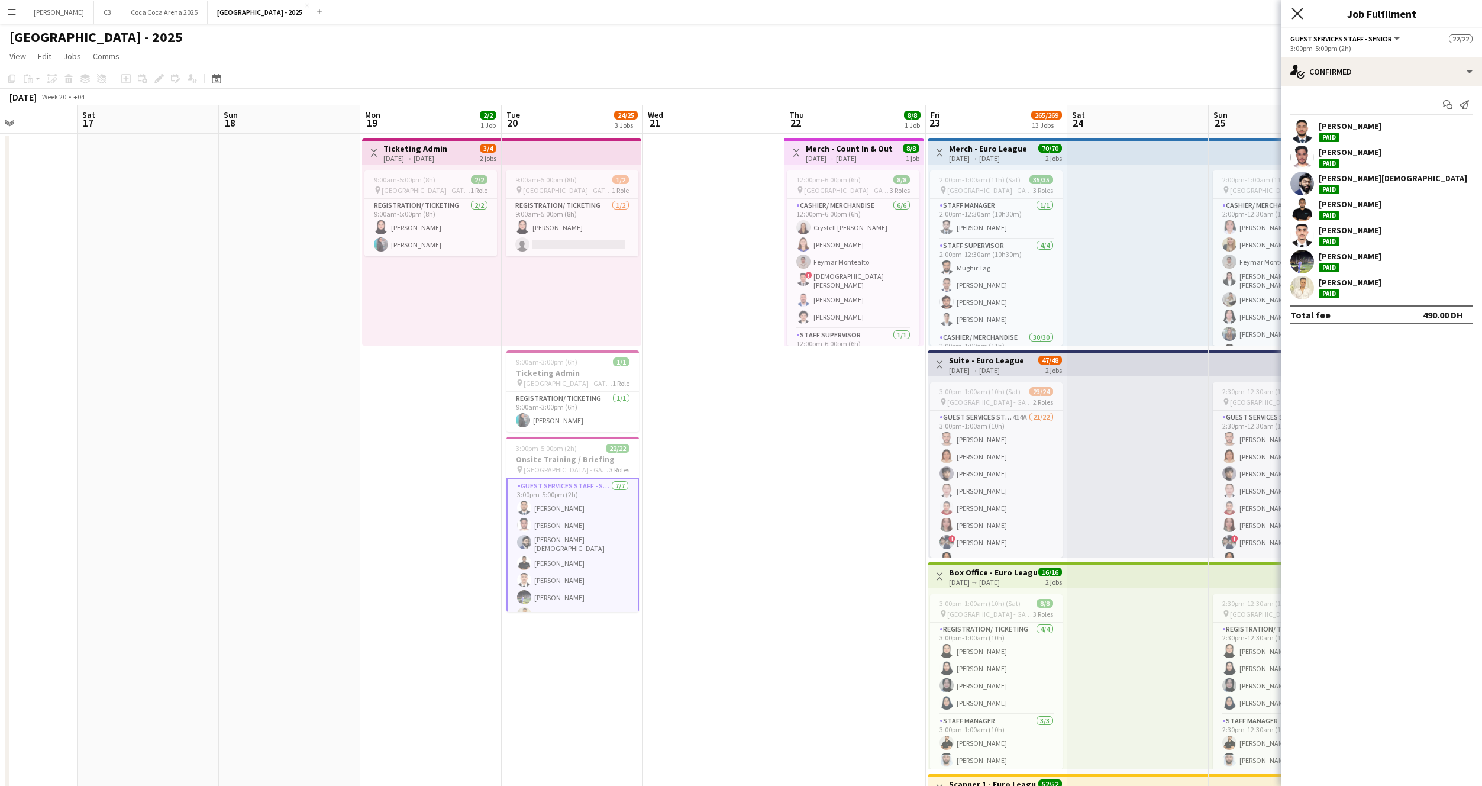
click at [1295, 15] on icon at bounding box center [1297, 13] width 11 height 11
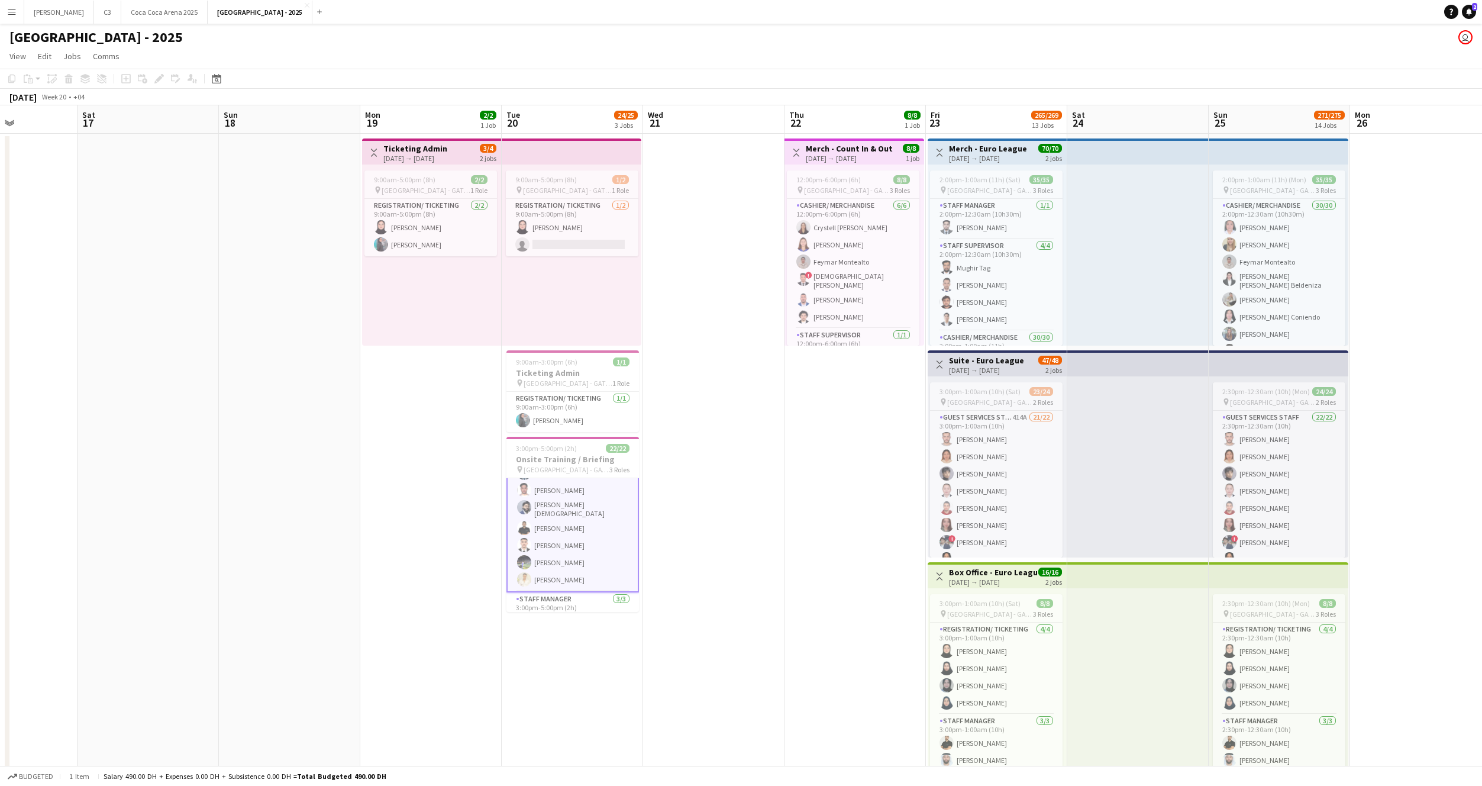
scroll to position [0, 0]
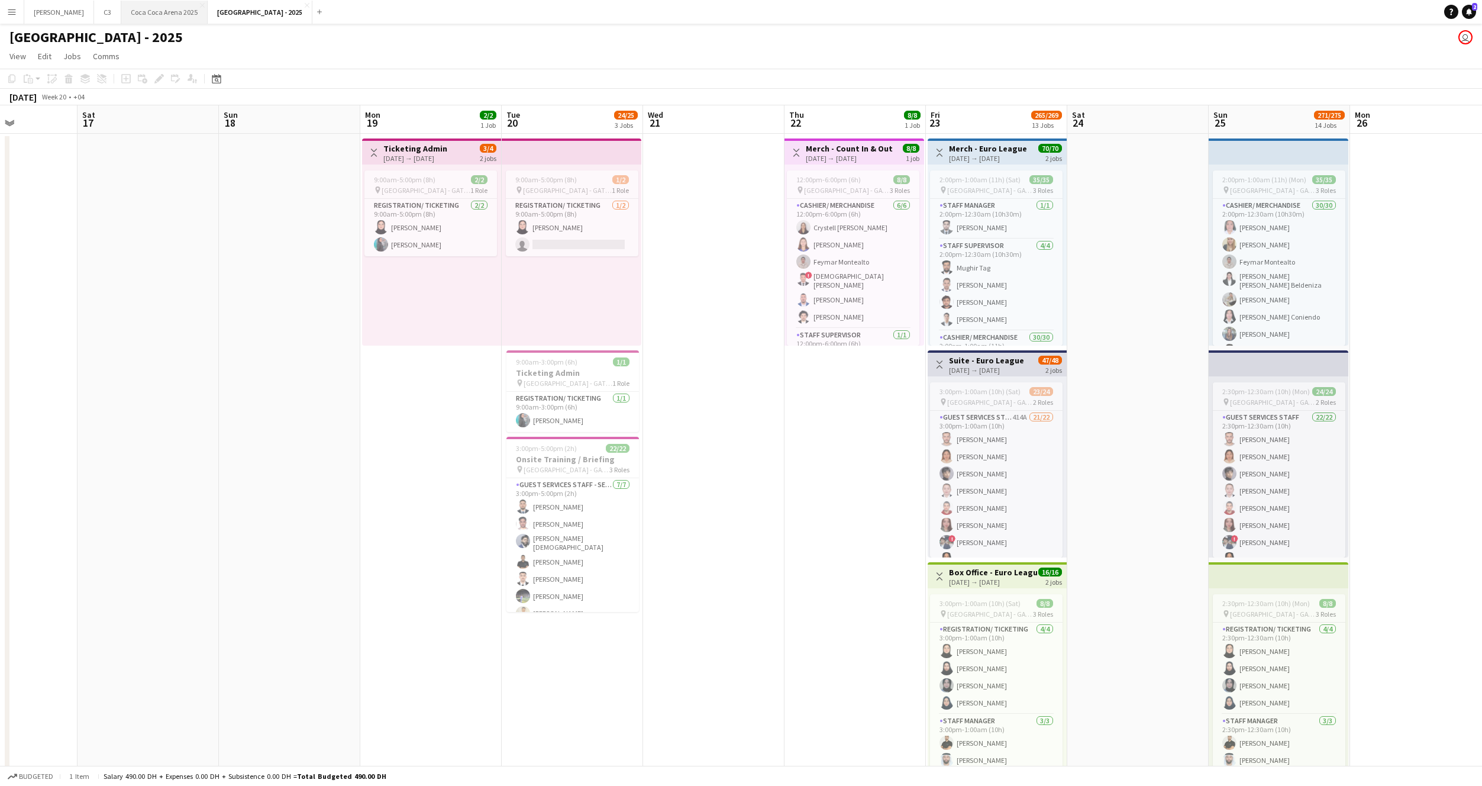
click at [127, 14] on button "[GEOGRAPHIC_DATA] 2025 Close" at bounding box center [164, 12] width 86 height 23
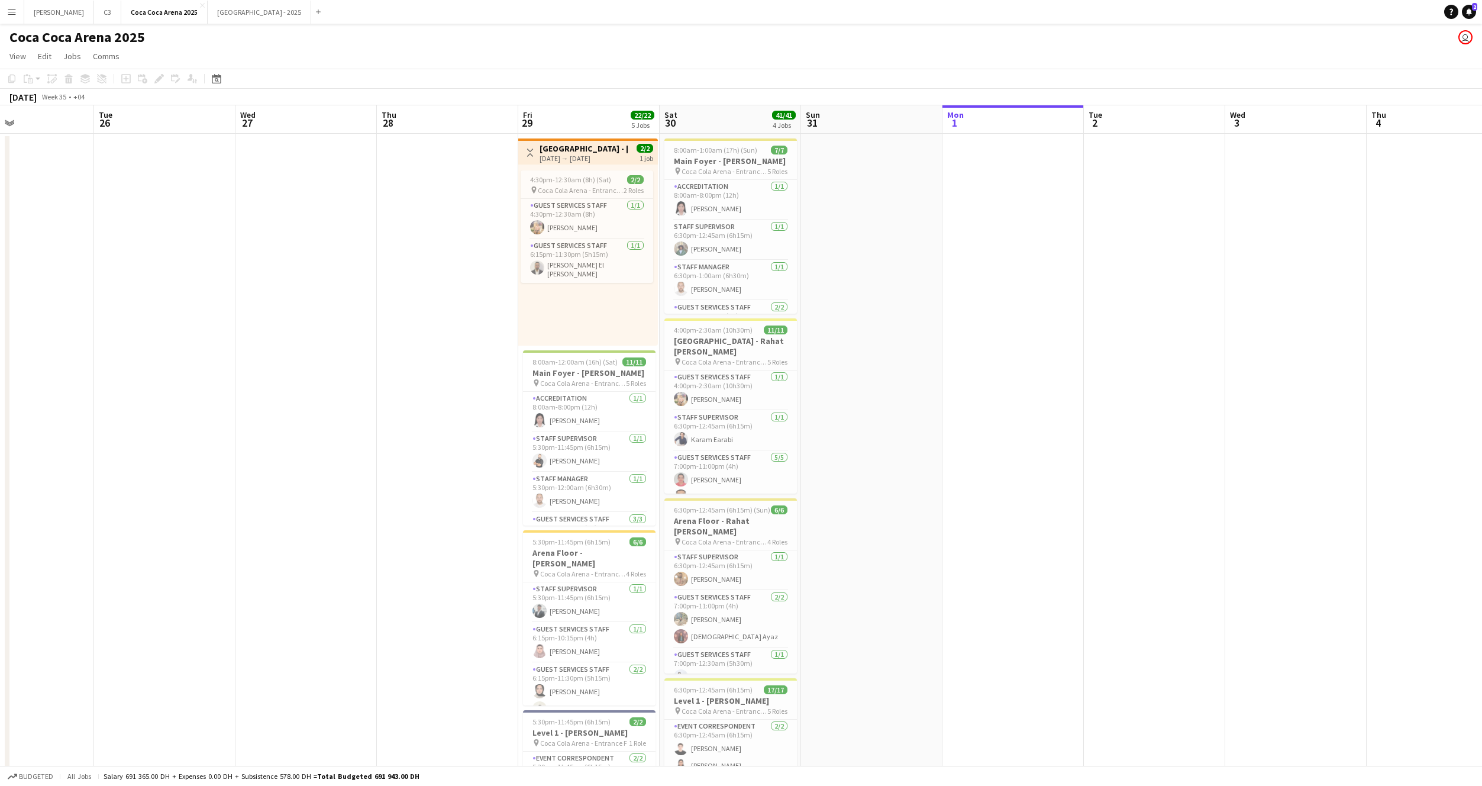
scroll to position [0, 330]
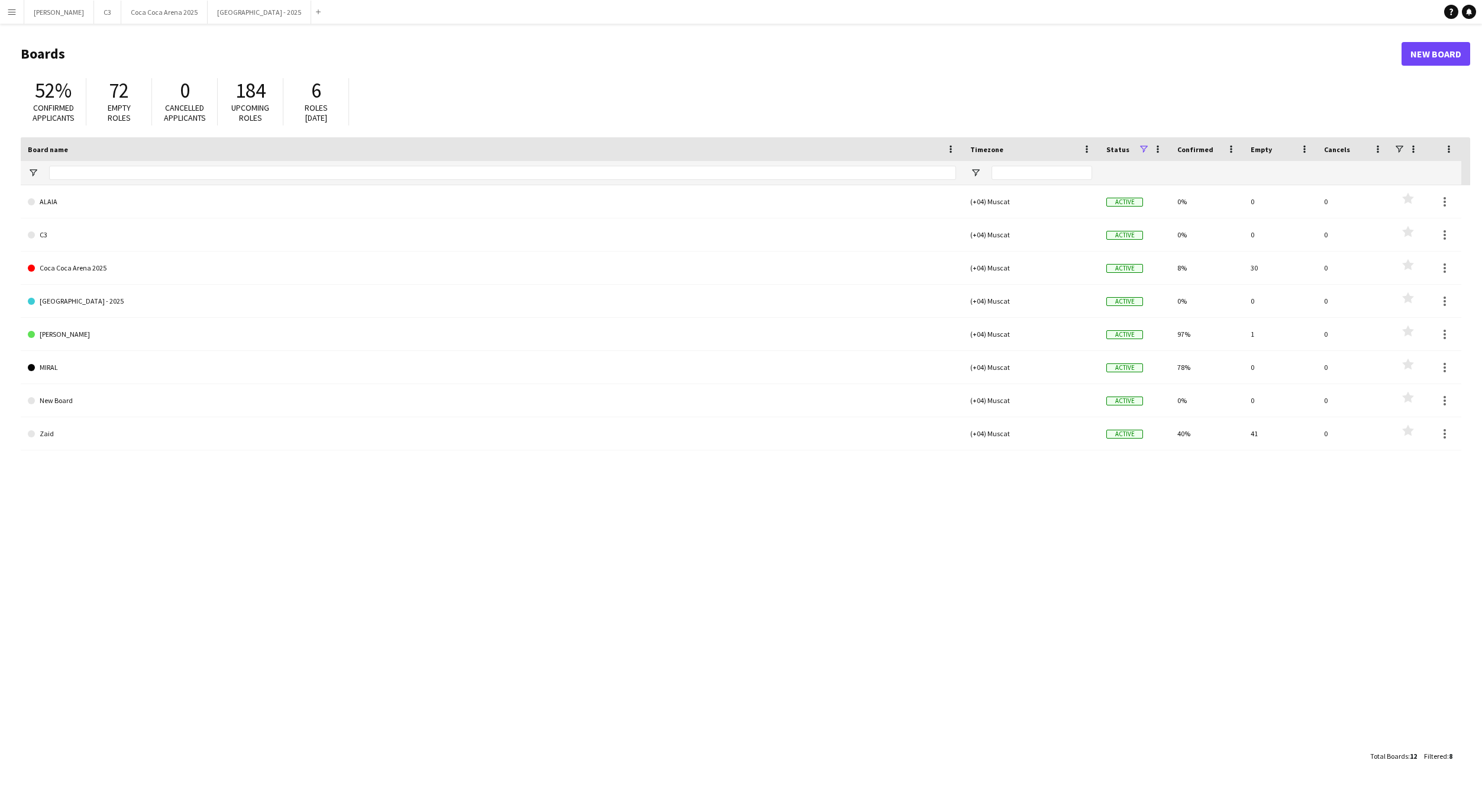
click at [17, 13] on button "Menu" at bounding box center [12, 12] width 24 height 24
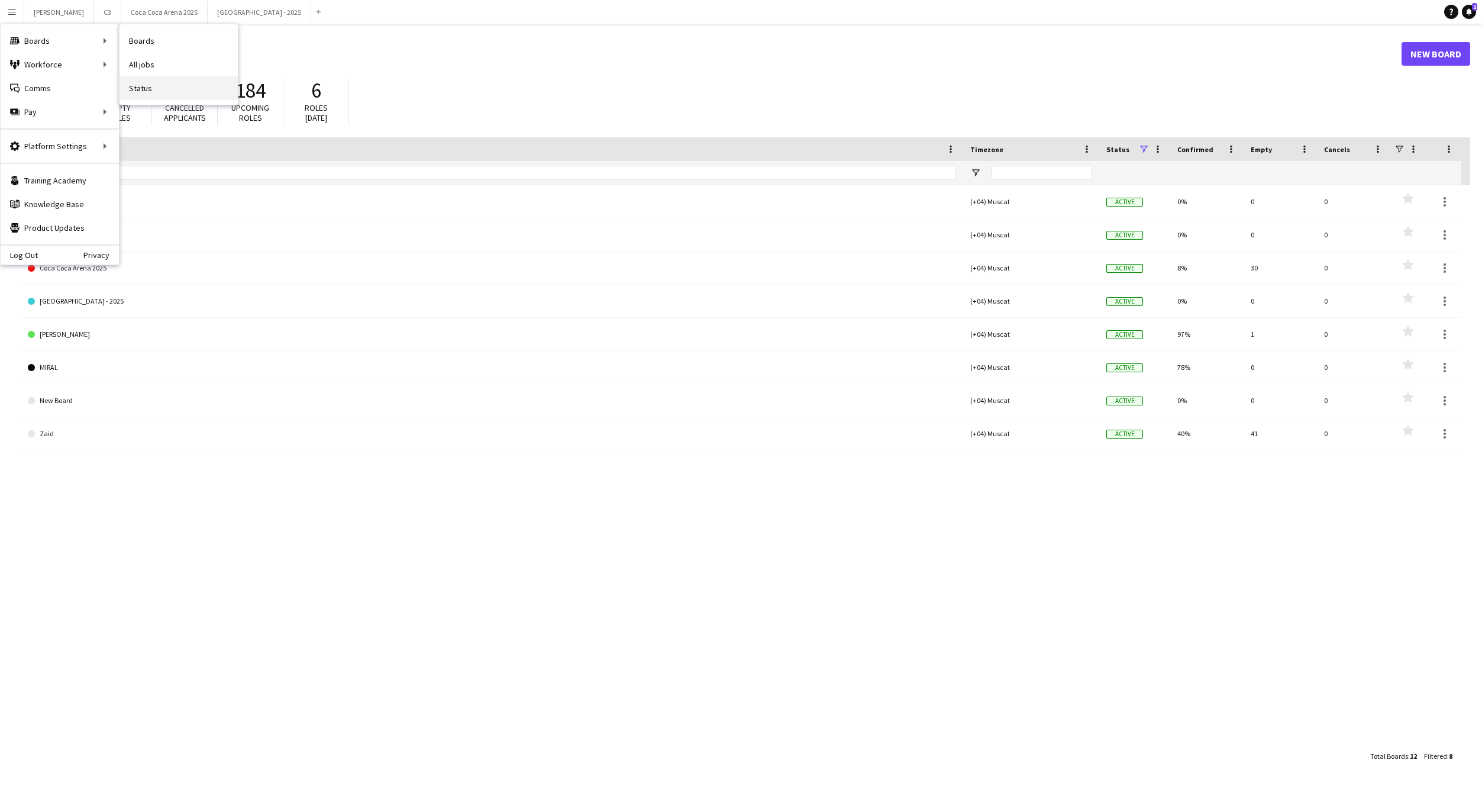
click at [154, 85] on link "Status" at bounding box center [179, 88] width 118 height 24
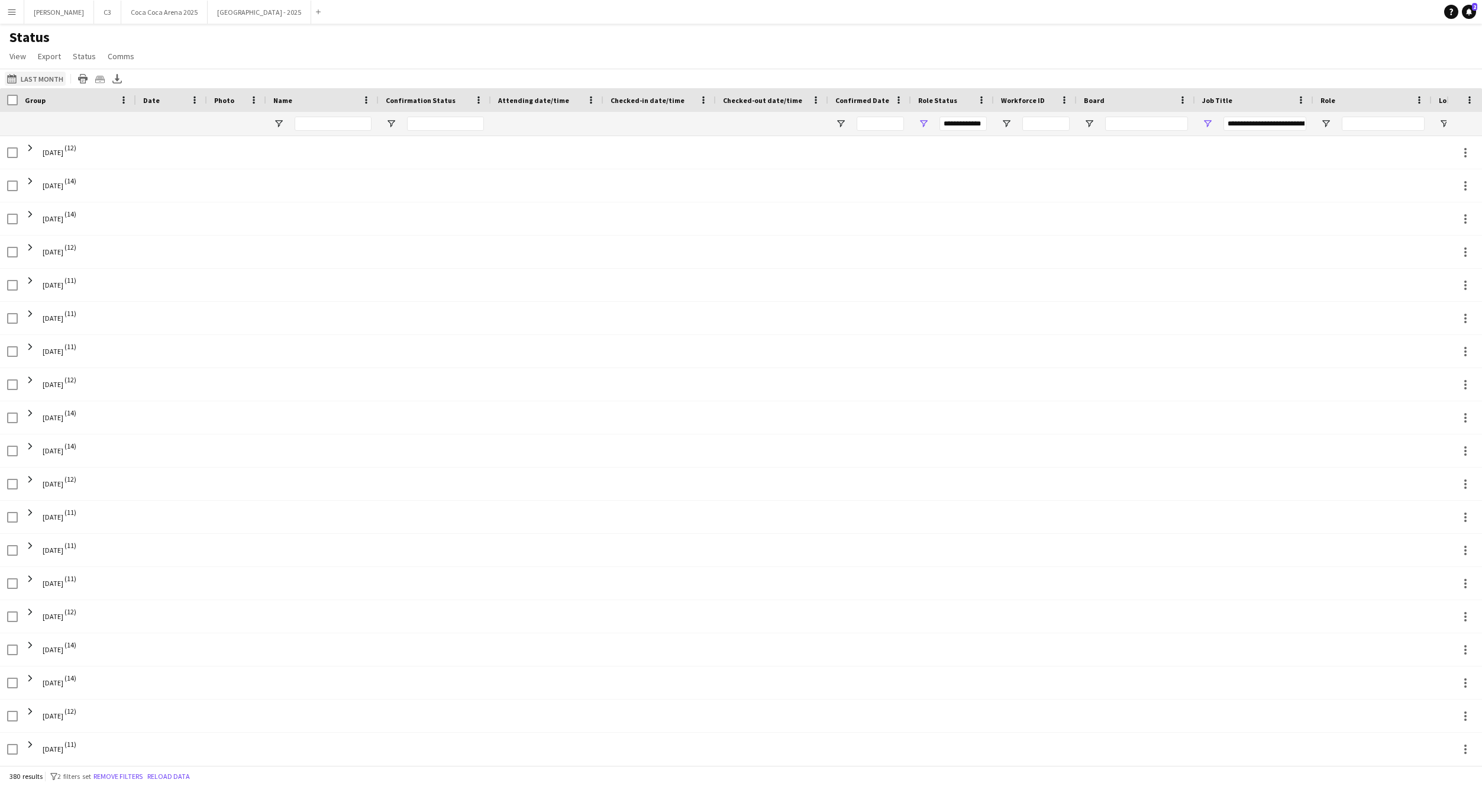
click at [36, 76] on button "01-09-2025 to 07-09-2025 Last Month" at bounding box center [35, 79] width 61 height 14
click at [140, 122] on span "Previous month" at bounding box center [147, 126] width 24 height 24
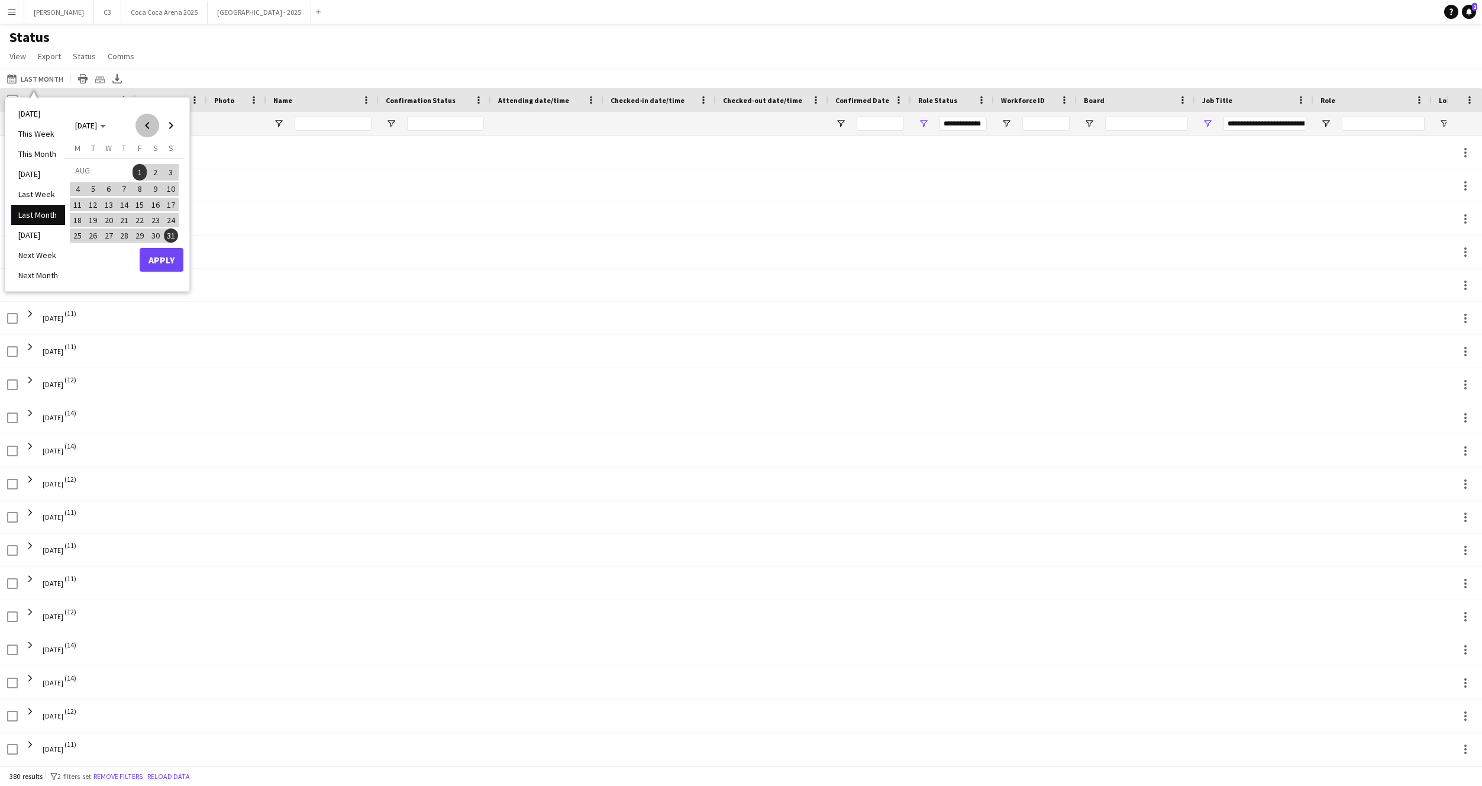
click at [140, 122] on span "Previous month" at bounding box center [147, 126] width 24 height 24
click at [92, 221] on span "20" at bounding box center [93, 220] width 14 height 14
click at [157, 263] on button "Apply" at bounding box center [162, 260] width 44 height 24
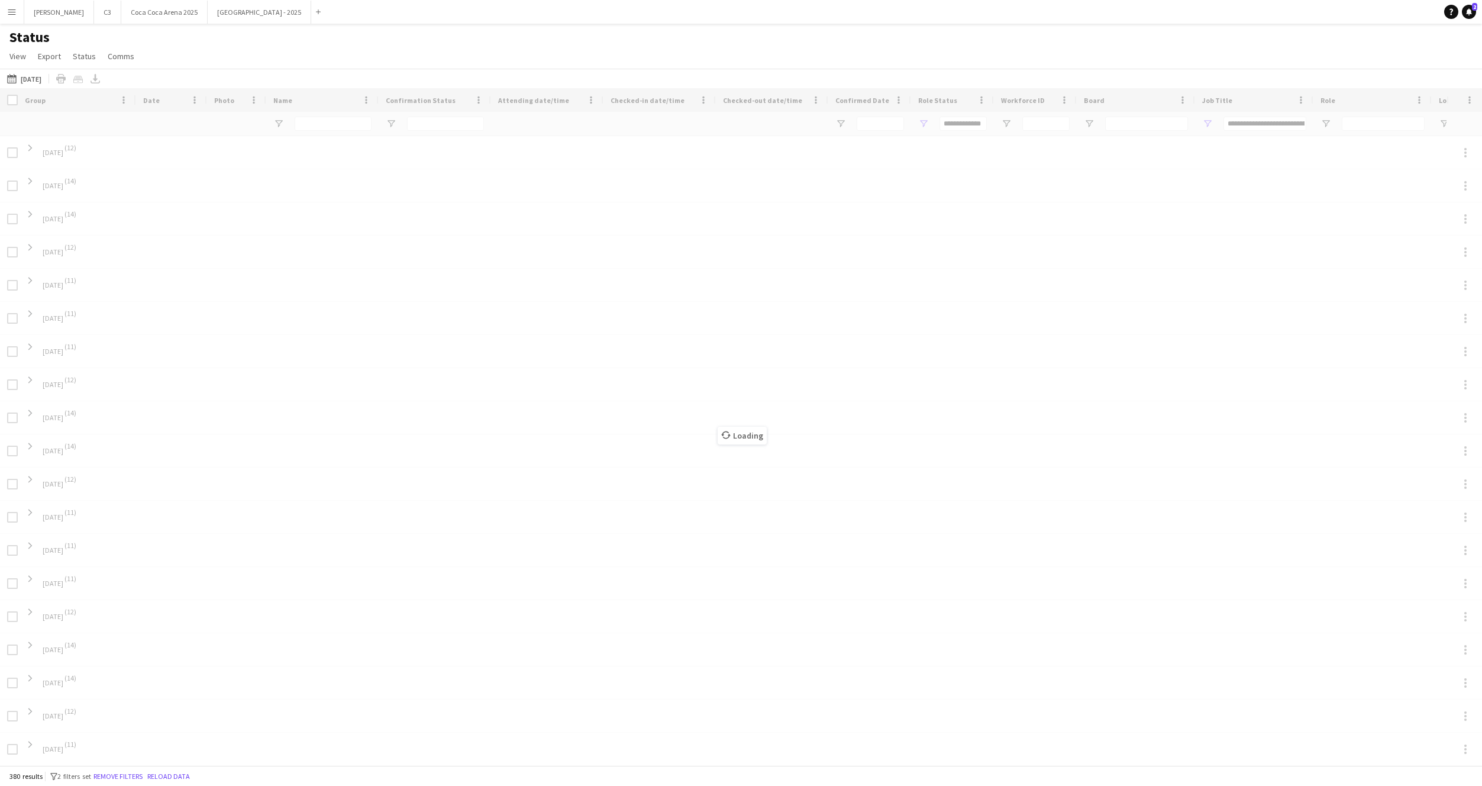
type input "***"
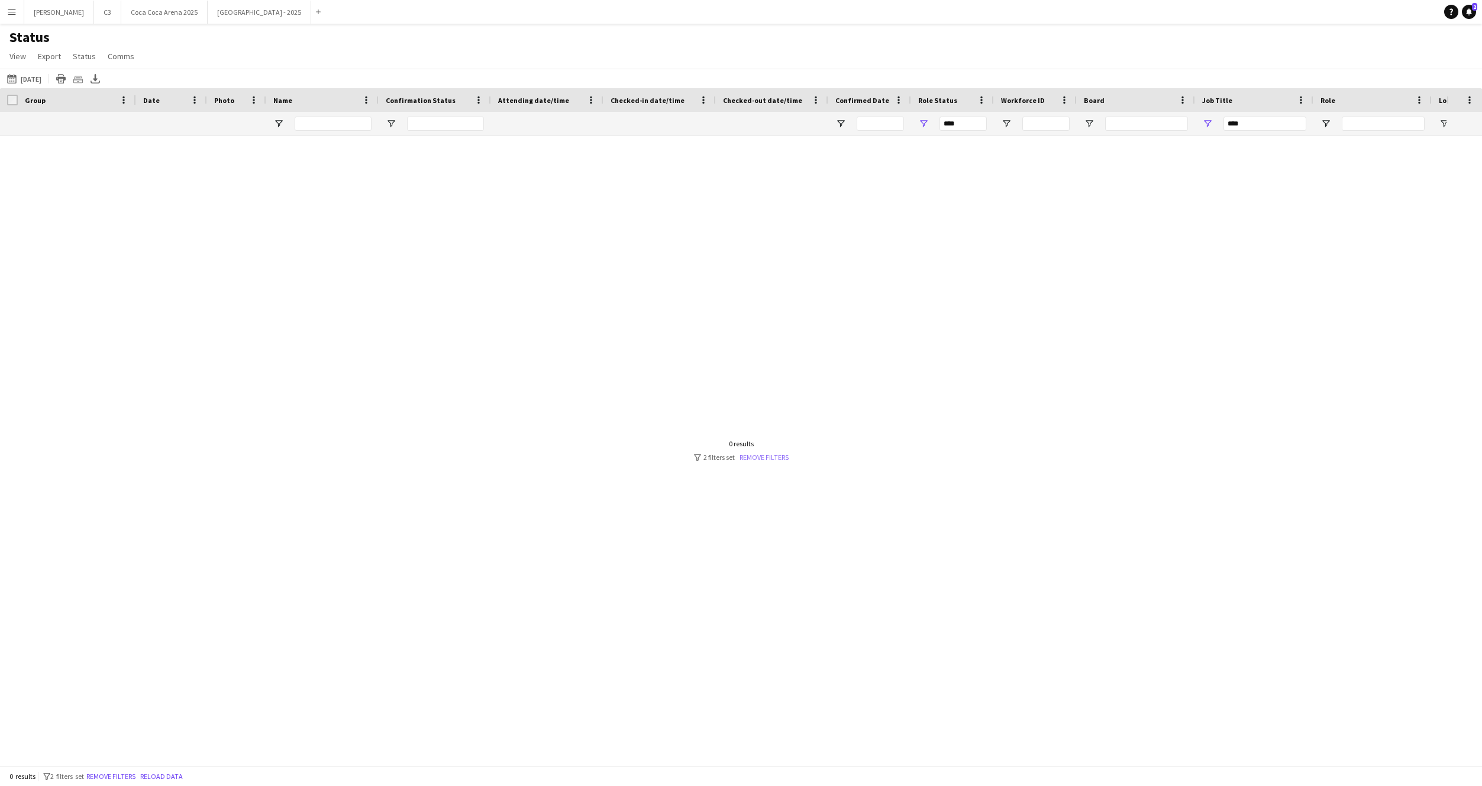
click at [767, 460] on link "Remove filters" at bounding box center [764, 457] width 49 height 9
click at [36, 102] on span "Group" at bounding box center [35, 100] width 21 height 9
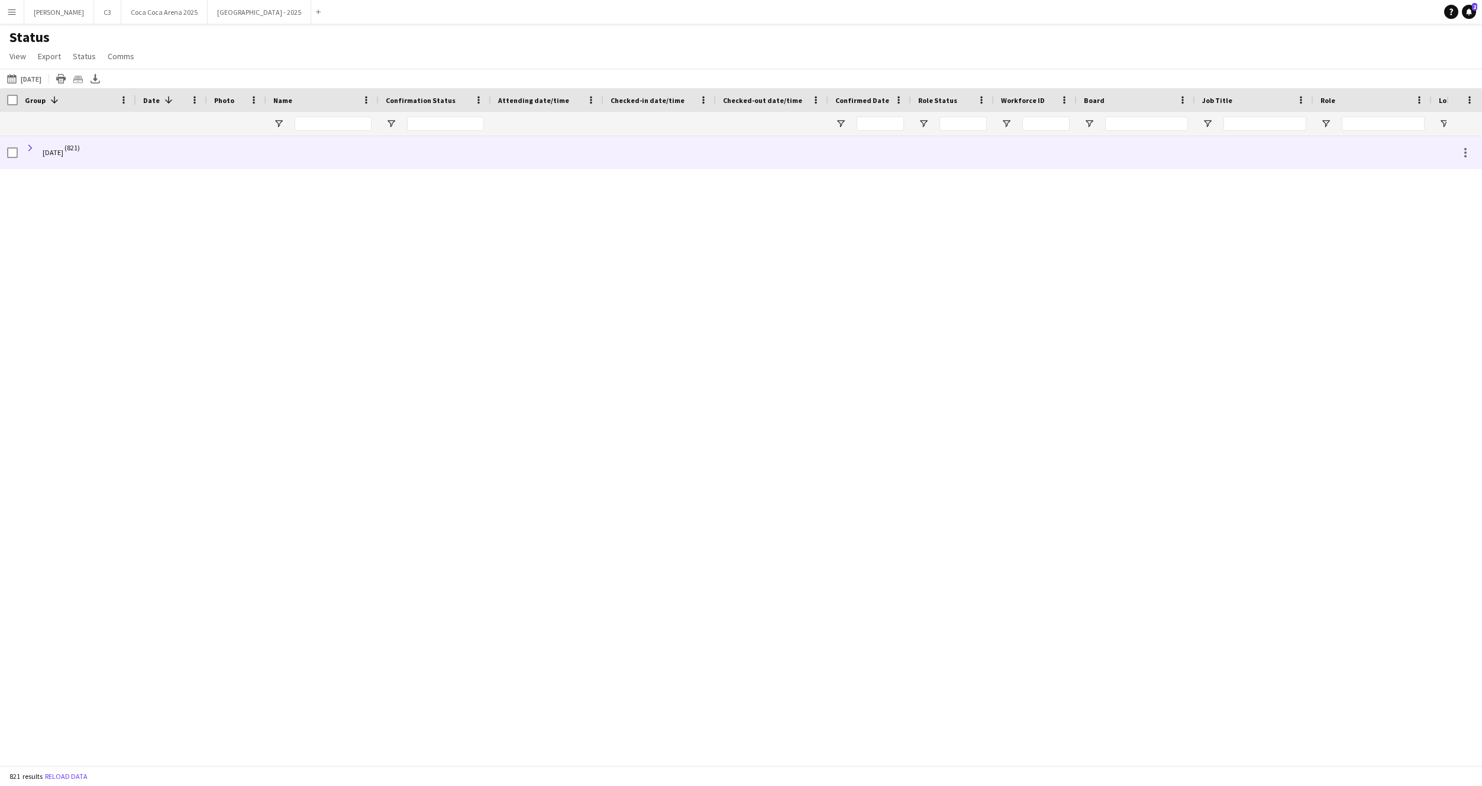
click at [31, 147] on span at bounding box center [30, 148] width 11 height 11
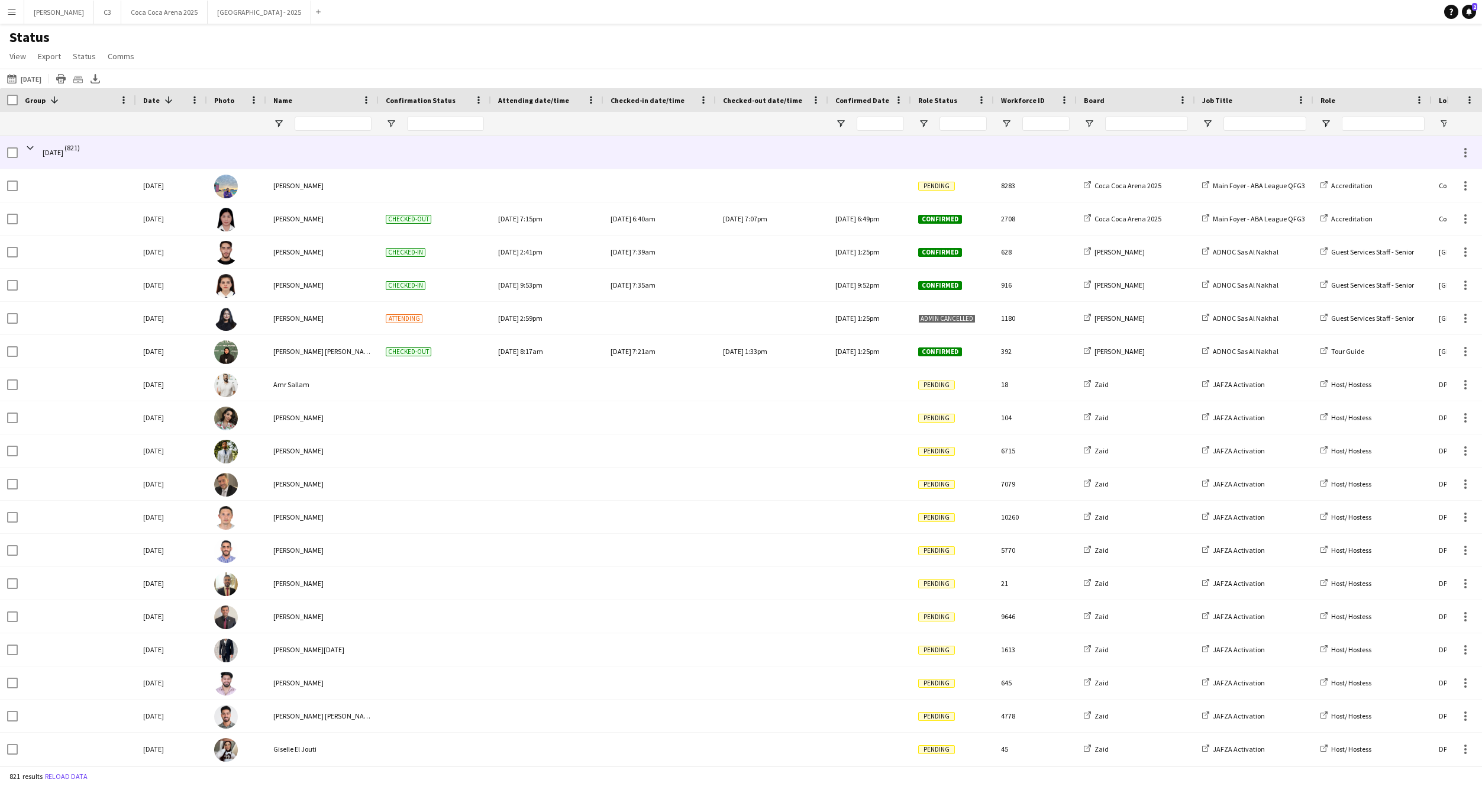
click at [31, 147] on span at bounding box center [30, 148] width 11 height 11
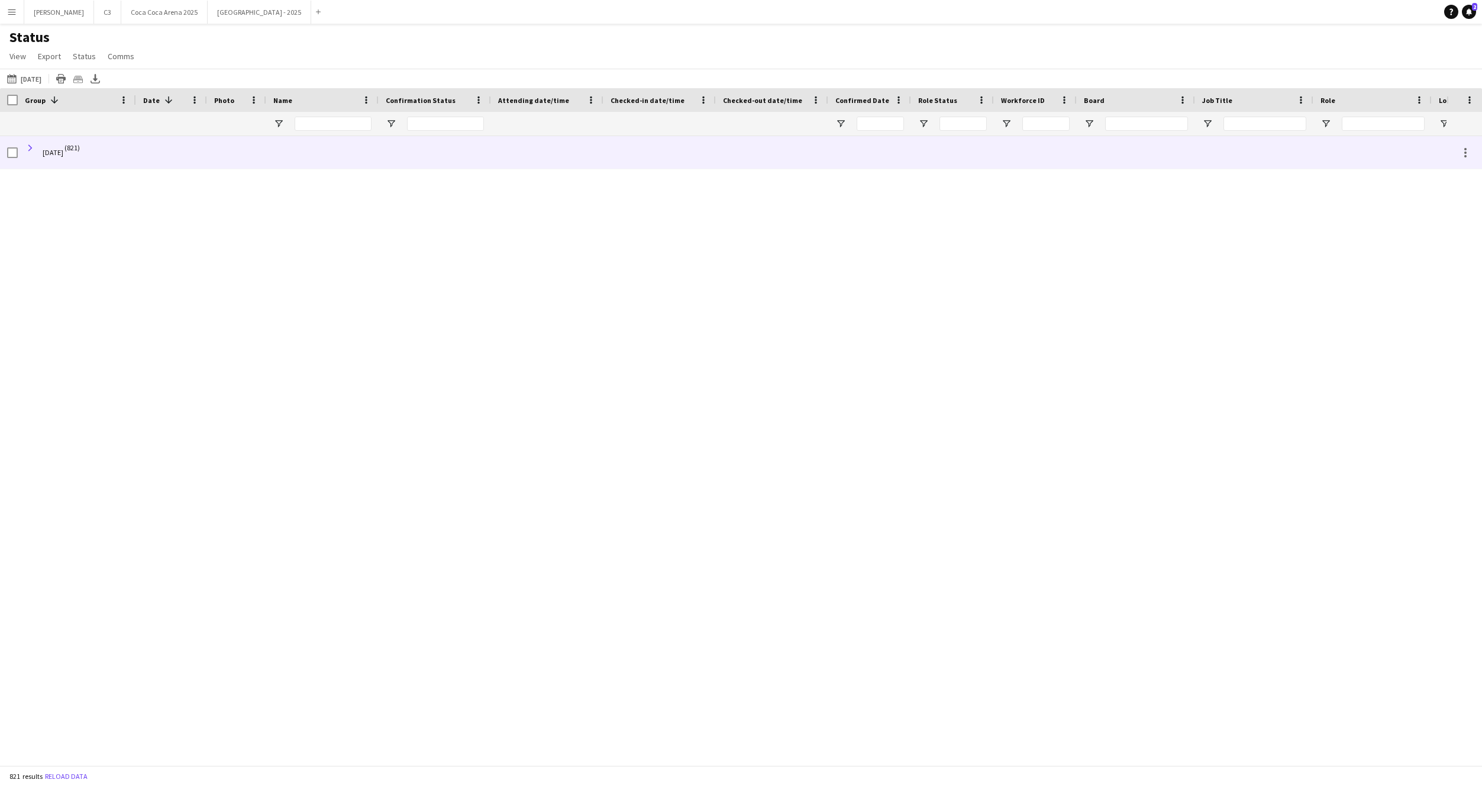
click at [31, 147] on span at bounding box center [30, 148] width 11 height 11
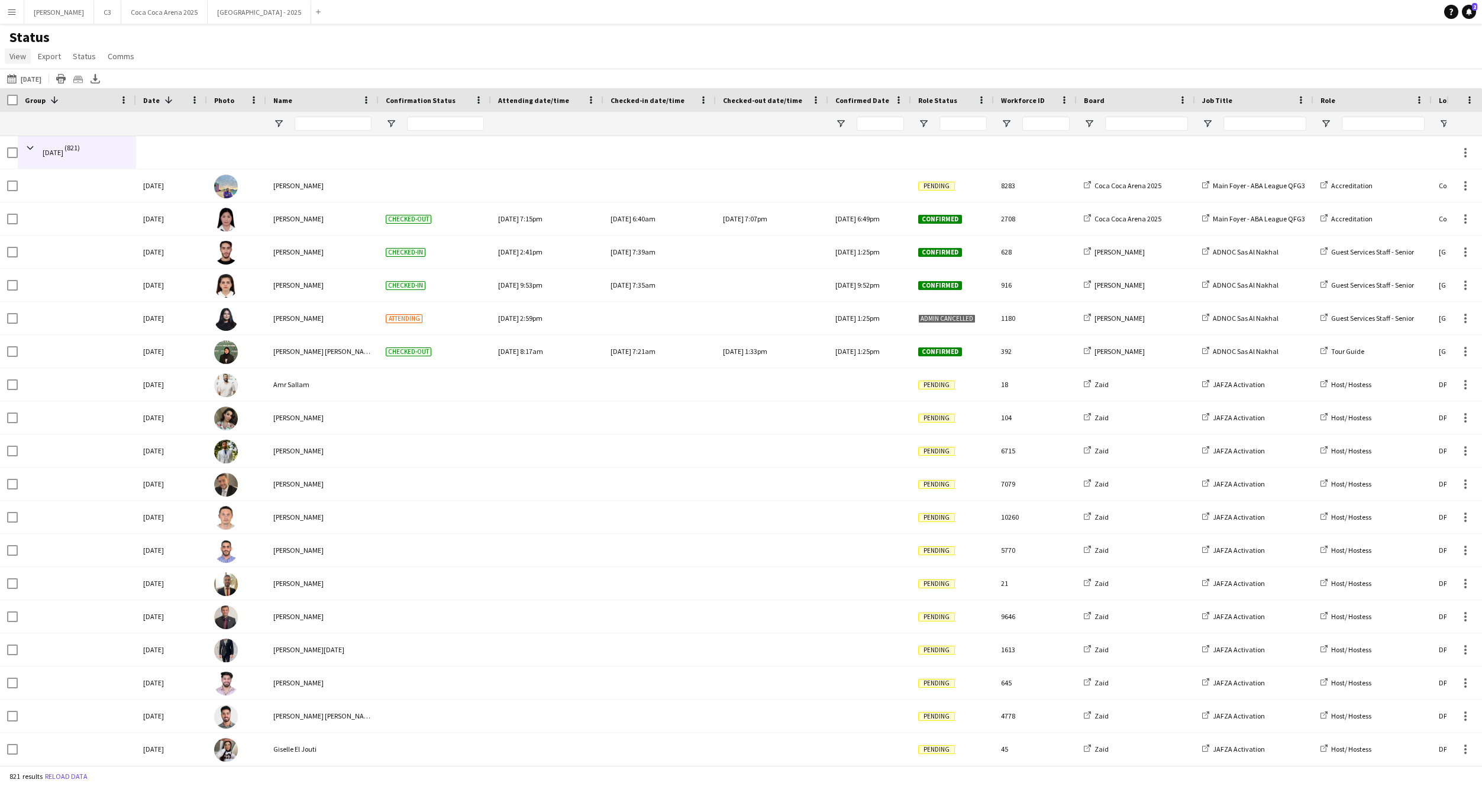
click at [22, 54] on span "View" at bounding box center [17, 56] width 17 height 11
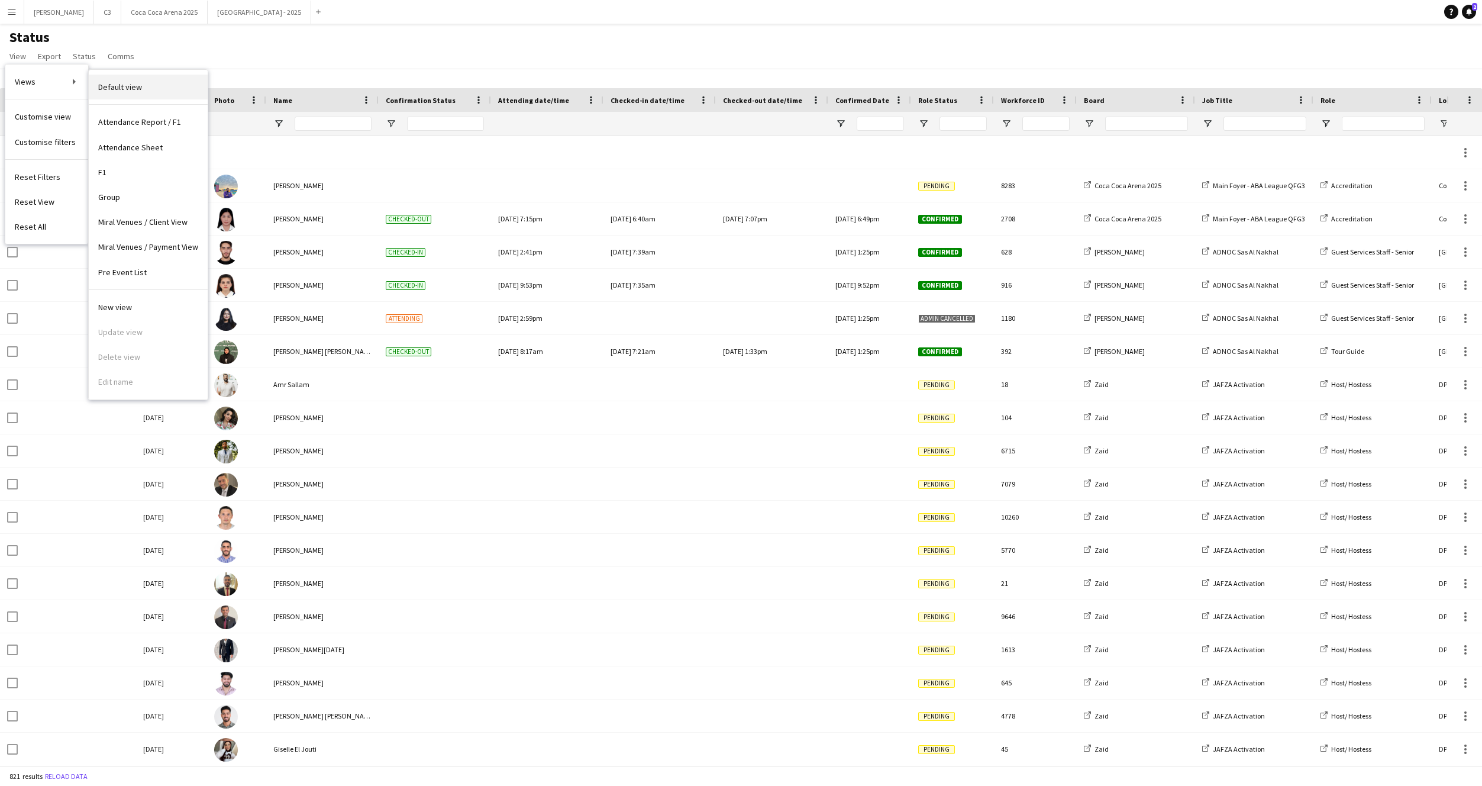
click at [129, 83] on span "Default view" at bounding box center [120, 87] width 44 height 11
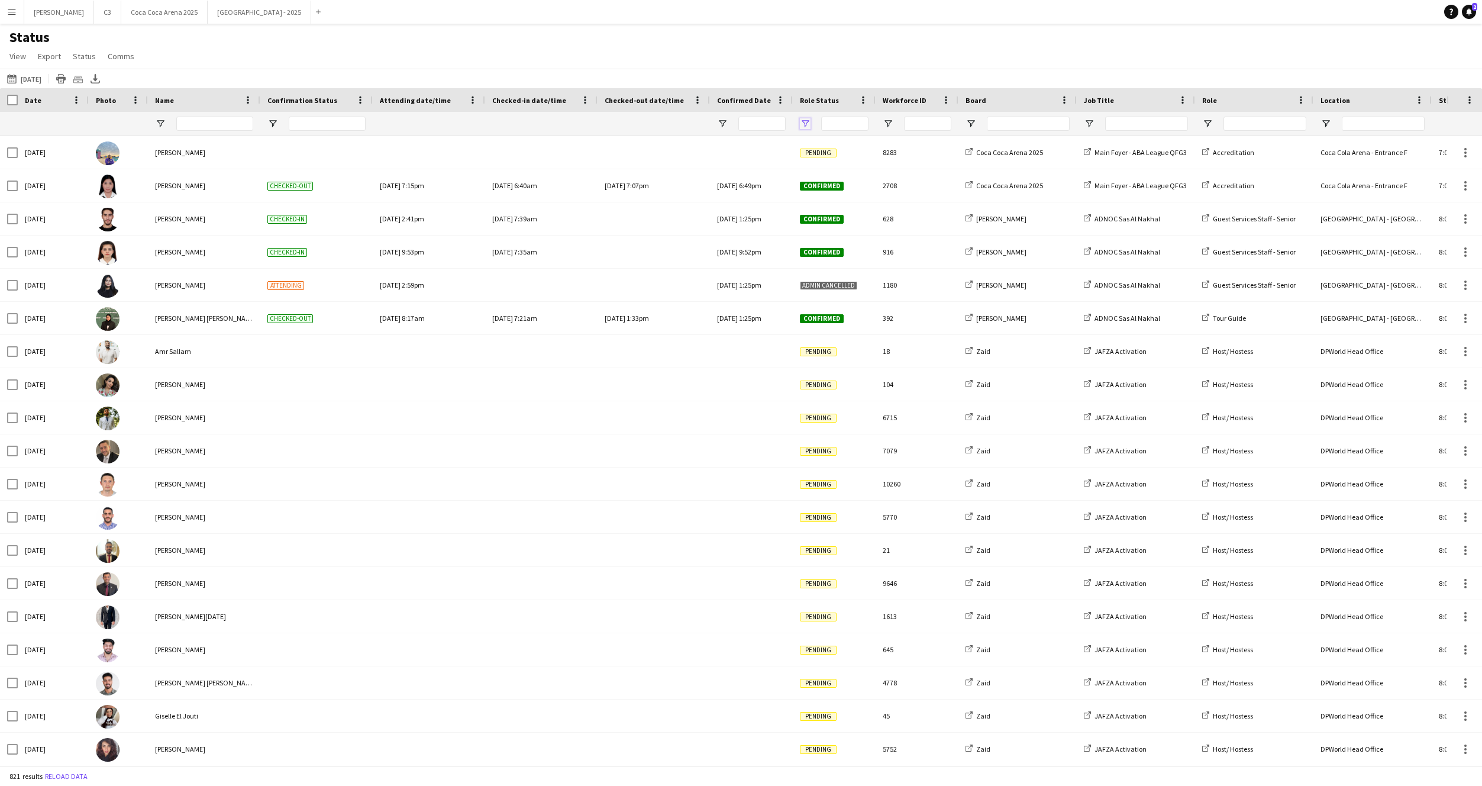
click at [805, 120] on span "Open Filter Menu" at bounding box center [805, 123] width 11 height 11
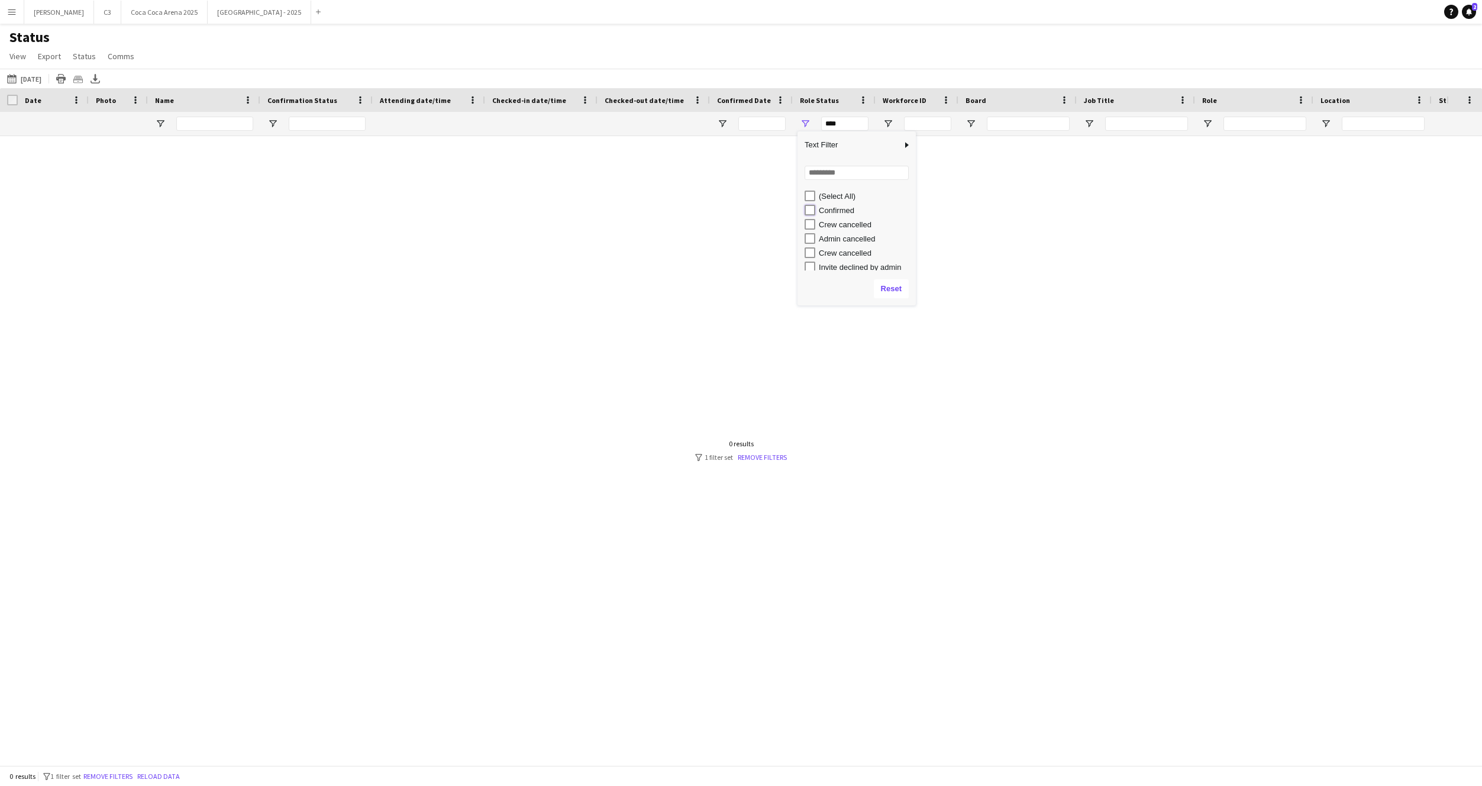
type input "**********"
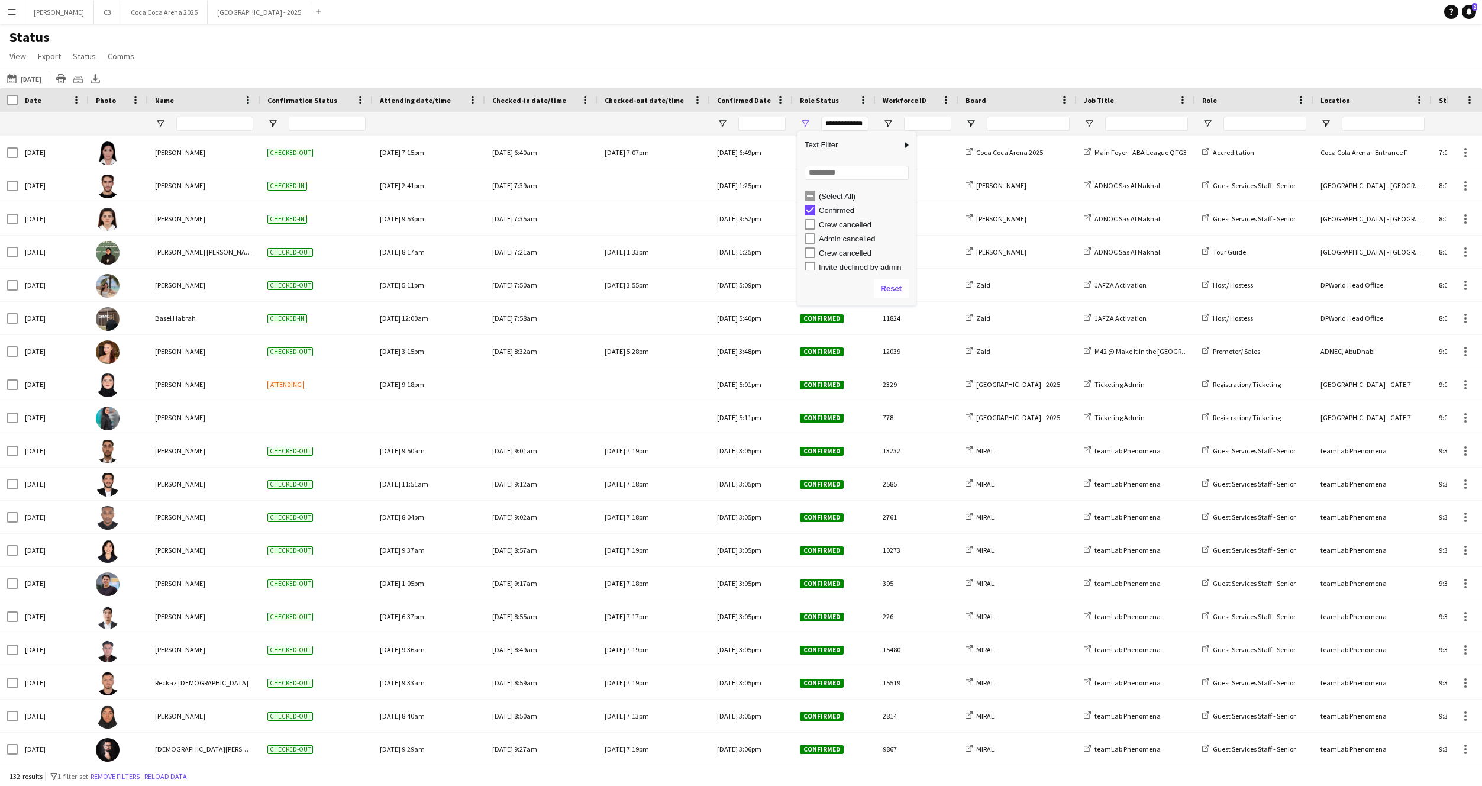
click at [950, 37] on div "Status View Views Default view Attendance Report / F1 Attendance Sheet F1 Group…" at bounding box center [741, 48] width 1482 height 40
click at [1092, 122] on span "Open Filter Menu" at bounding box center [1089, 123] width 11 height 11
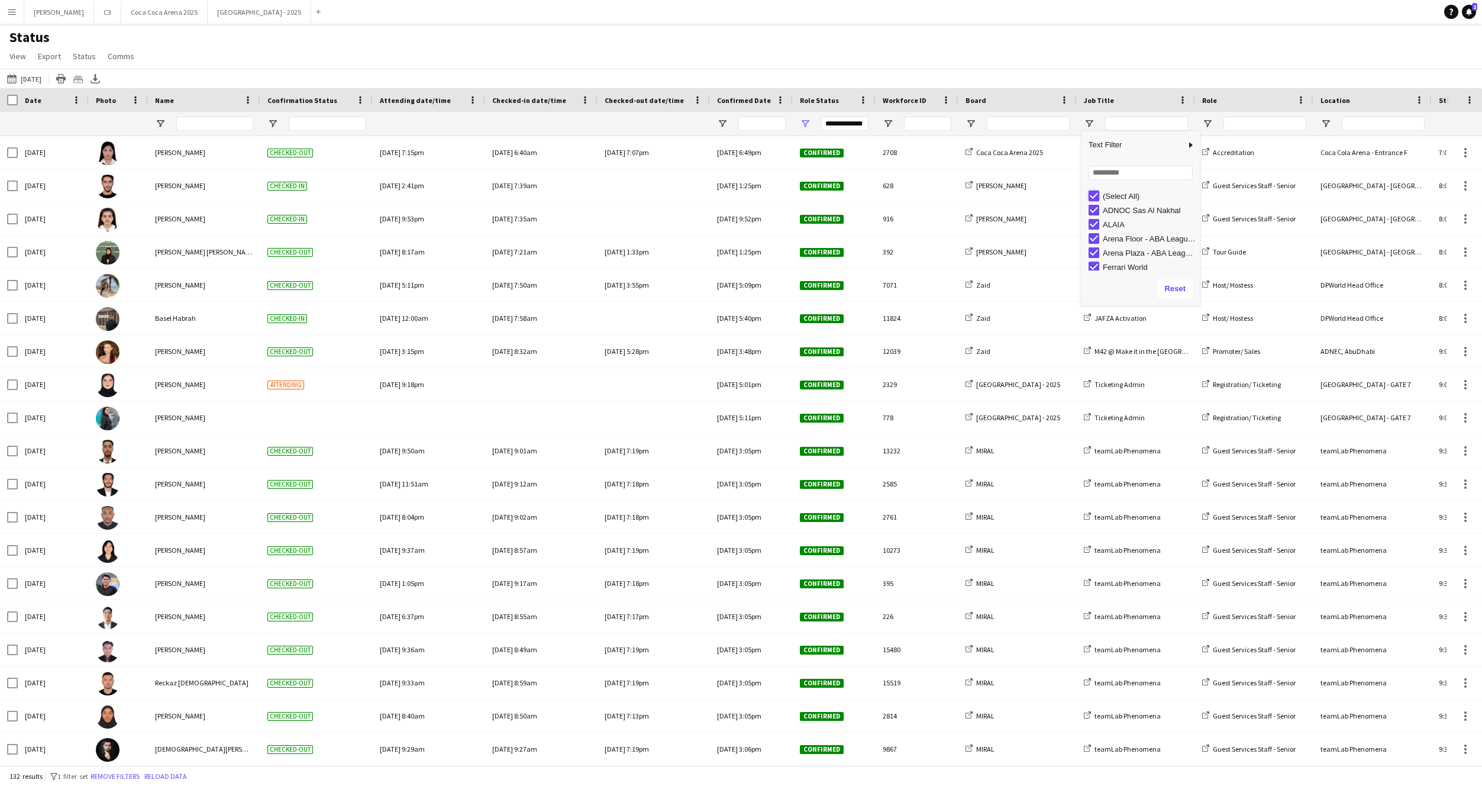
type input "***"
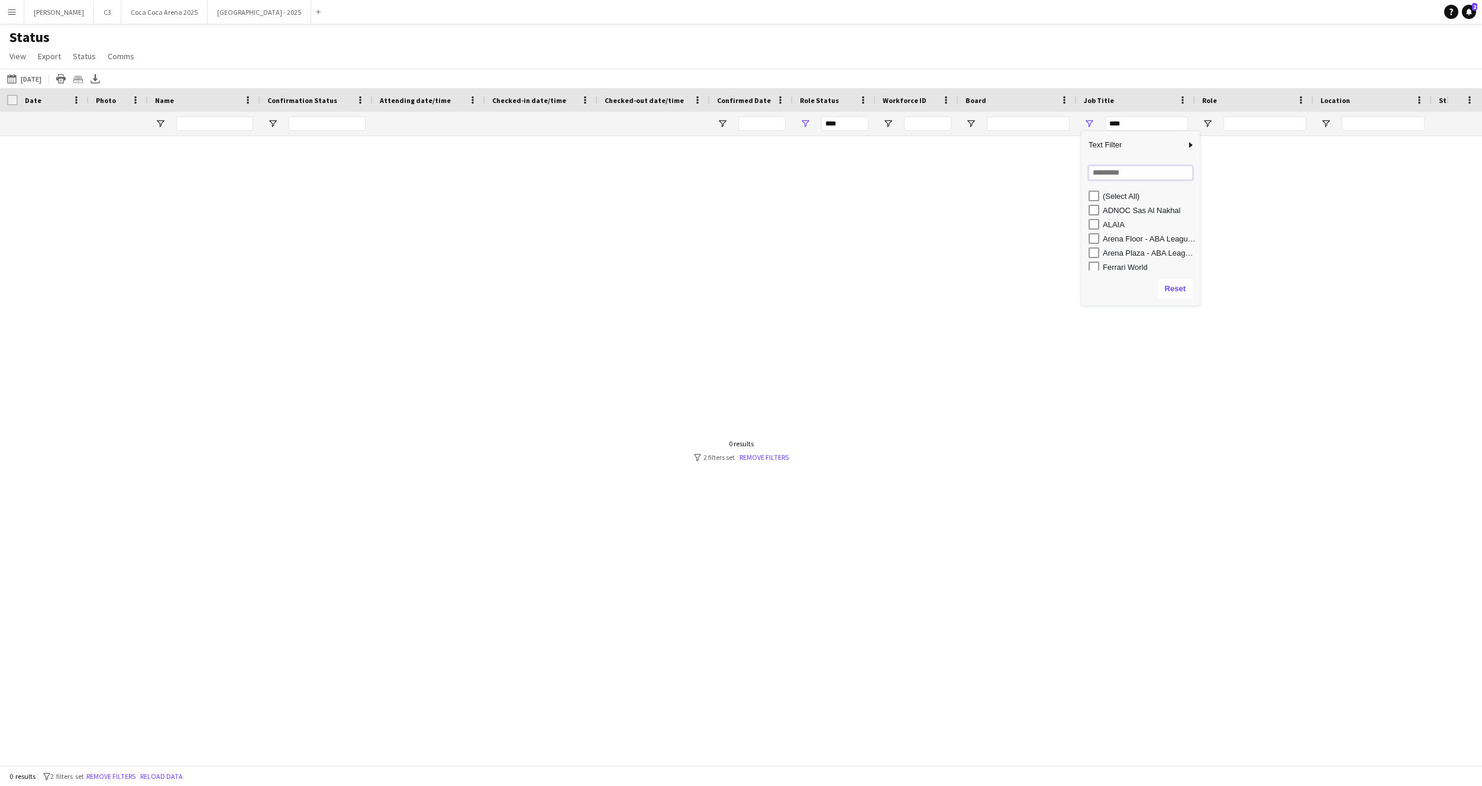
click at [1102, 176] on input "Search filter values" at bounding box center [1141, 173] width 104 height 14
type input "*"
type input "**"
type input "**********"
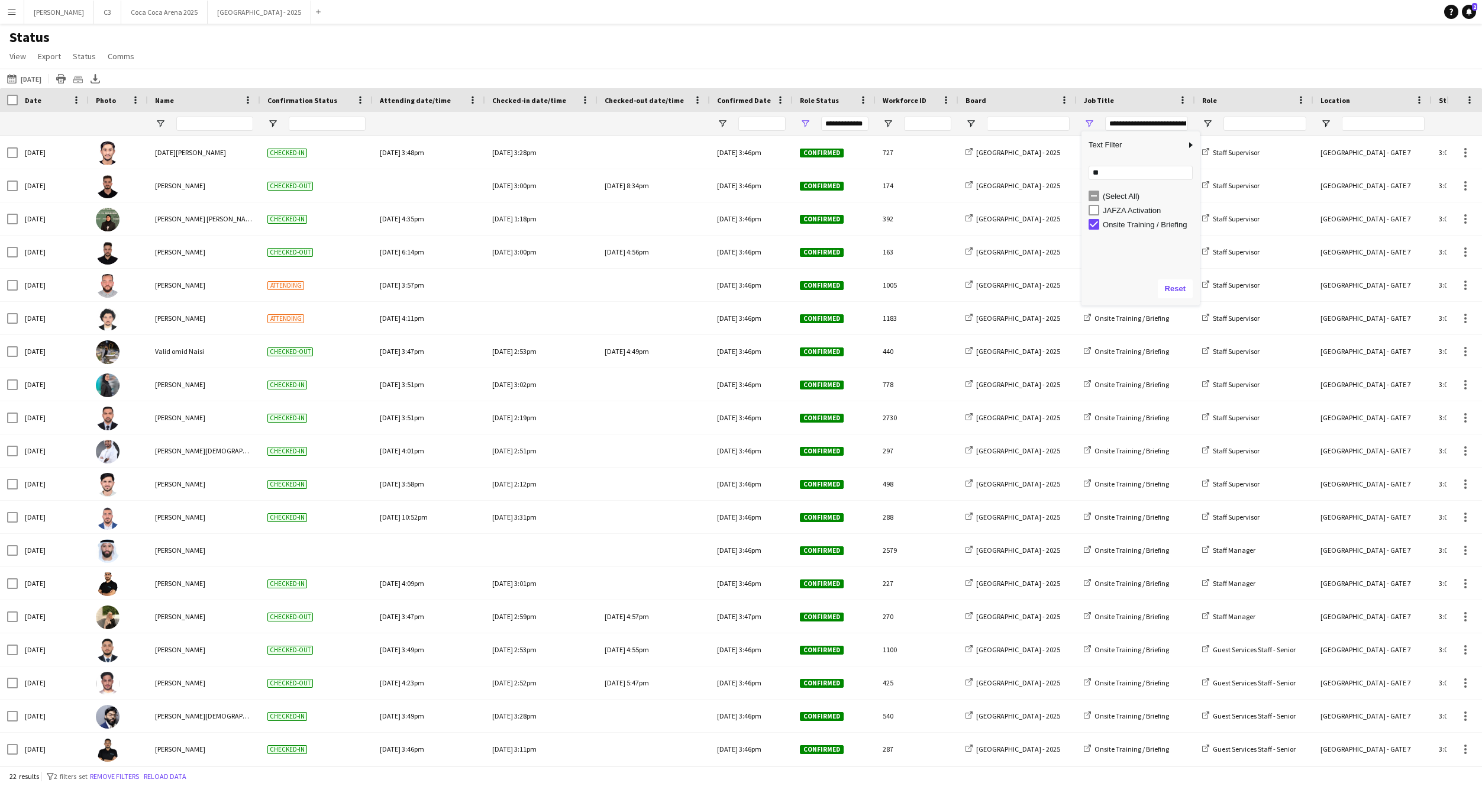
click at [959, 56] on div "Status View Views Default view Attendance Report / F1 Attendance Sheet F1 Group…" at bounding box center [741, 48] width 1482 height 40
click at [100, 78] on icon "Export XLSX" at bounding box center [95, 78] width 9 height 9
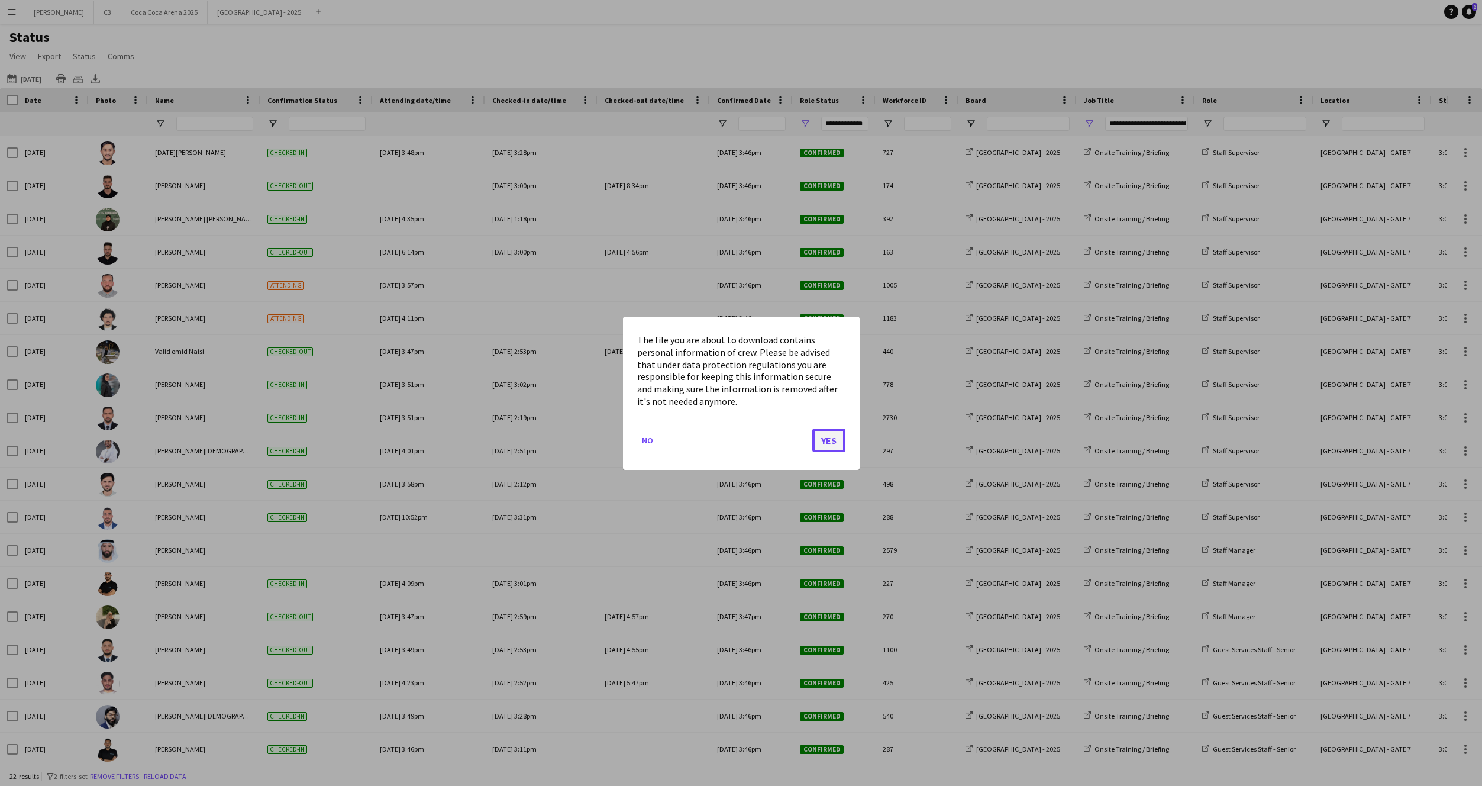
click at [824, 436] on button "Yes" at bounding box center [828, 440] width 33 height 24
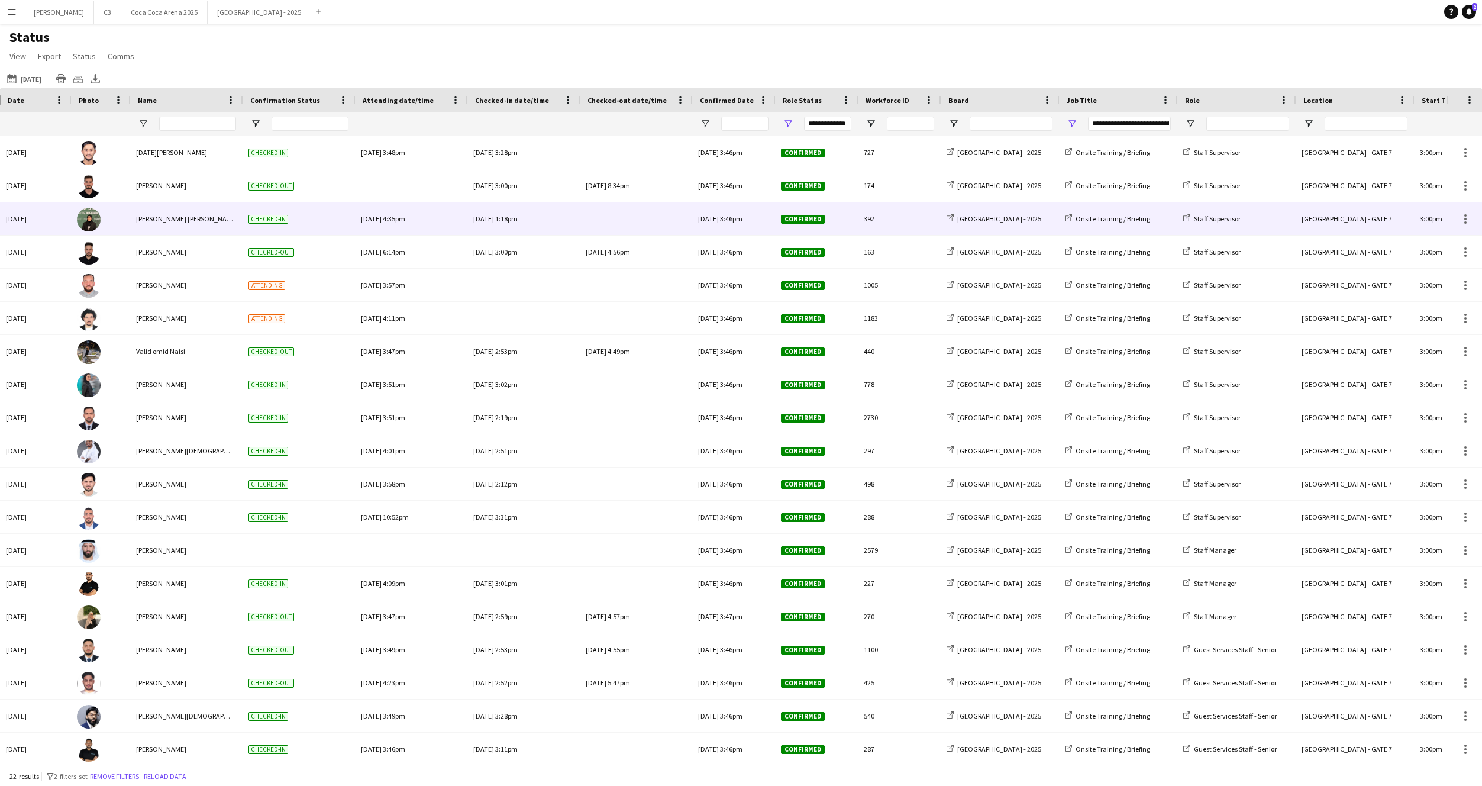
scroll to position [0, 19]
